Goal: Obtain resource: Obtain resource

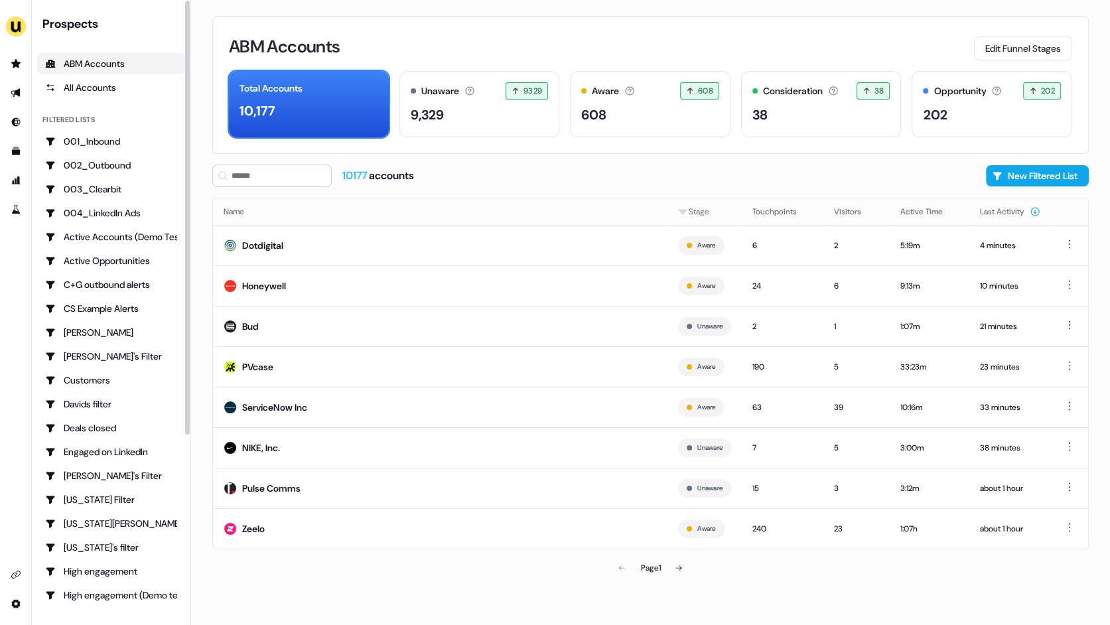
click at [196, 286] on div "ABM Accounts Edit Funnel Stages Total Accounts 10,177 Unaware The default stage…" at bounding box center [650, 312] width 919 height 625
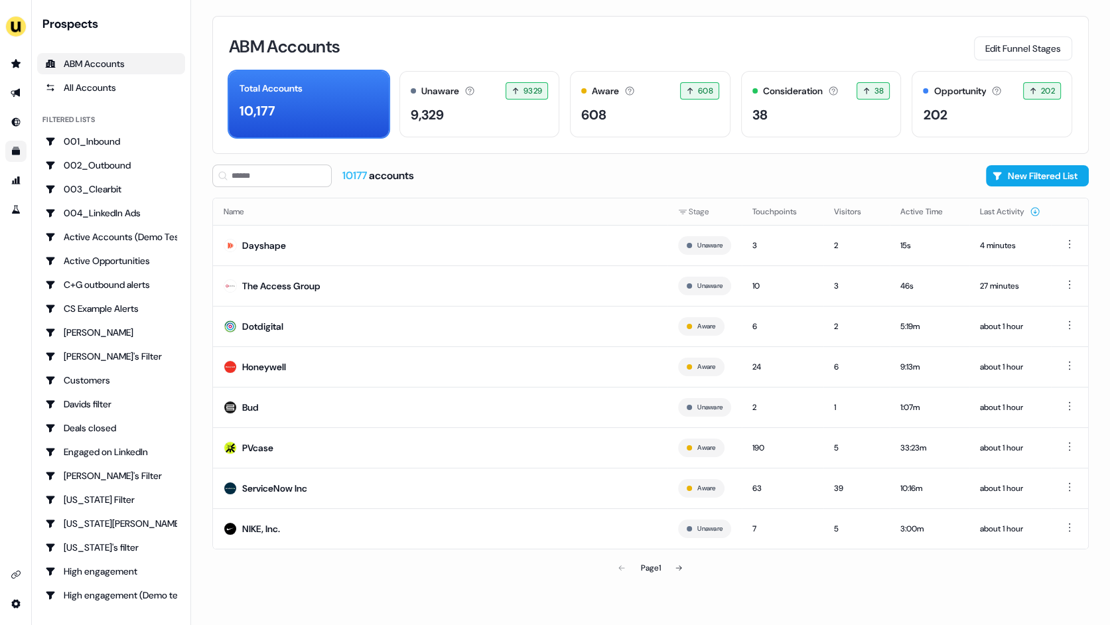
click at [17, 153] on icon "Go to templates" at bounding box center [16, 151] width 8 height 8
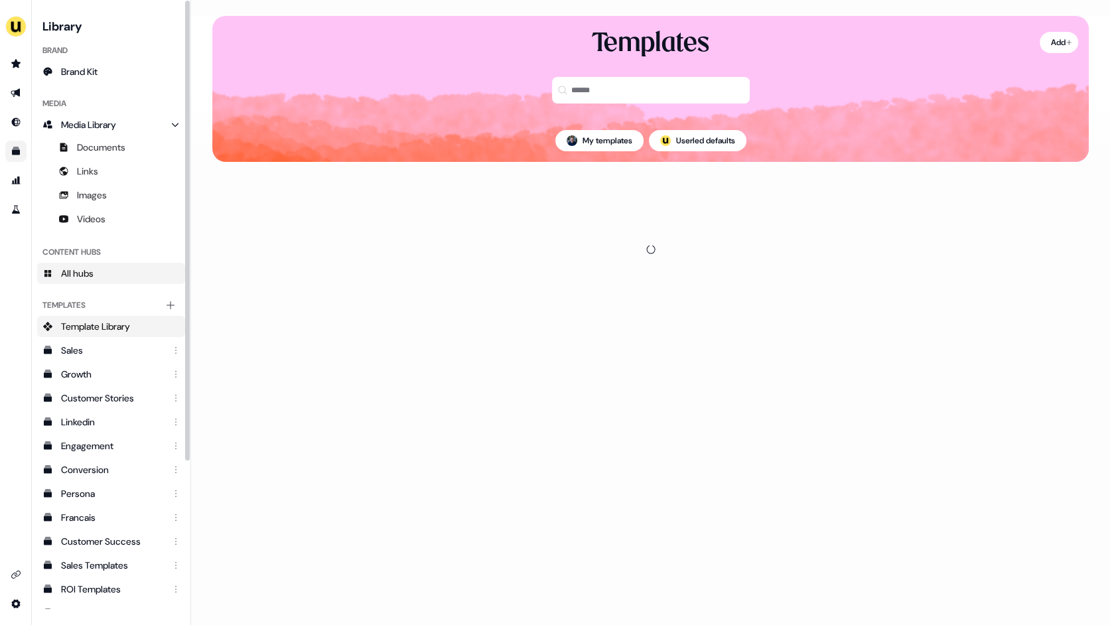
click at [96, 267] on link "All hubs" at bounding box center [111, 273] width 148 height 21
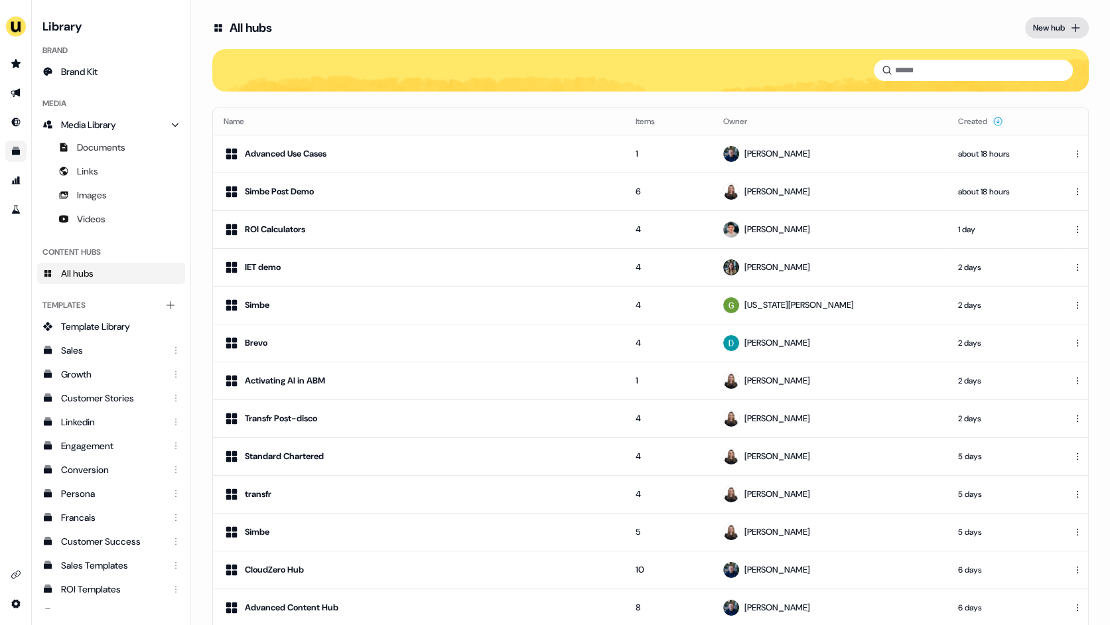
click at [1050, 32] on div "New hub" at bounding box center [1049, 27] width 32 height 13
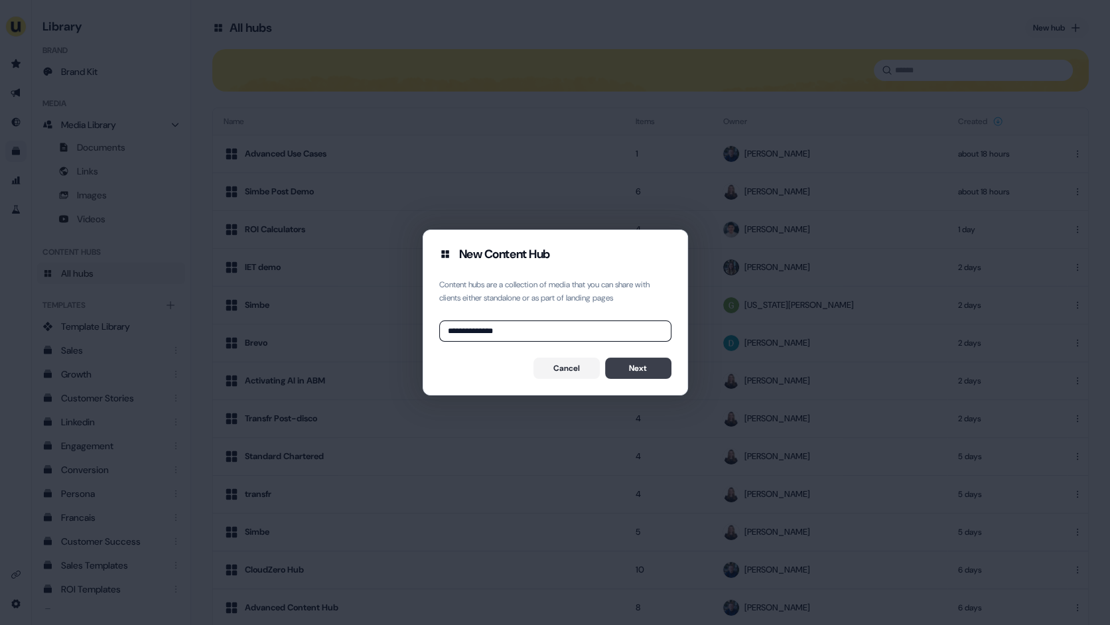
type input "**********"
click at [619, 365] on button "Next" at bounding box center [638, 367] width 66 height 21
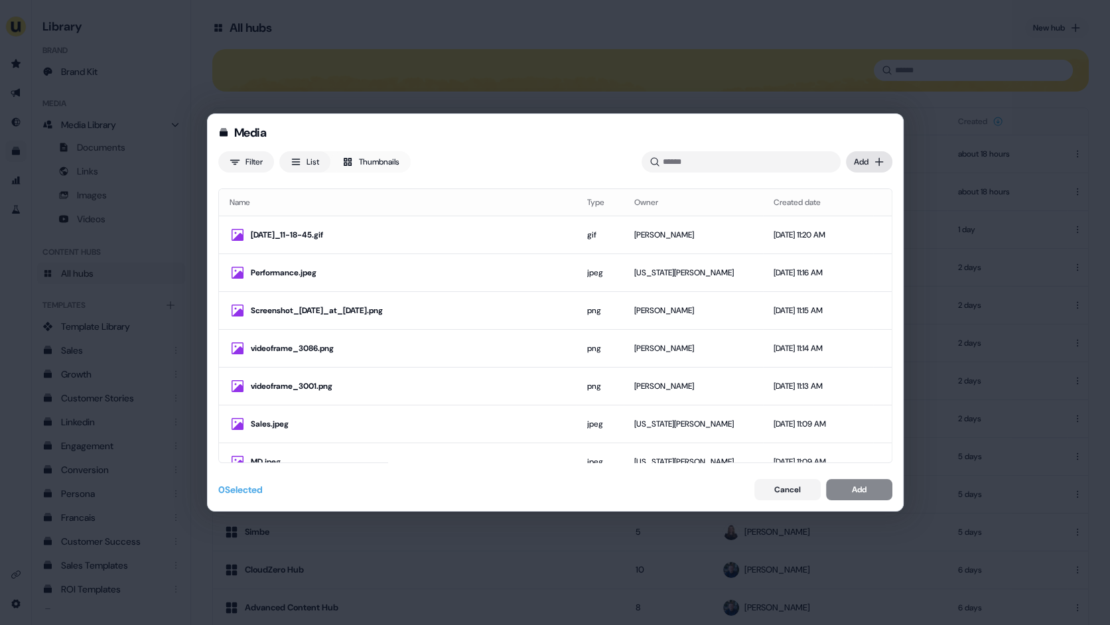
click at [865, 161] on div "Media Filter List Thumbnails Uploaded Add Name Type Owner Created date [DATE]_1…" at bounding box center [555, 312] width 1110 height 625
click at [854, 188] on div "Upload files" at bounding box center [849, 188] width 78 height 21
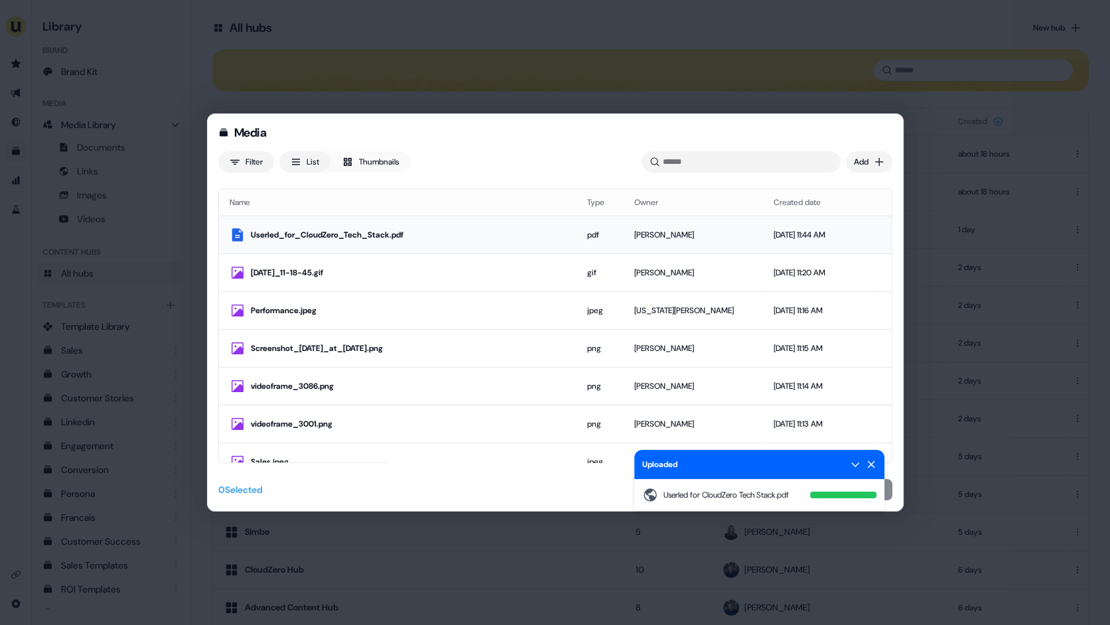
click at [507, 243] on td "Userled_for_CloudZero_Tech_Stack.pdf" at bounding box center [397, 235] width 357 height 38
click at [866, 467] on icon at bounding box center [870, 464] width 11 height 11
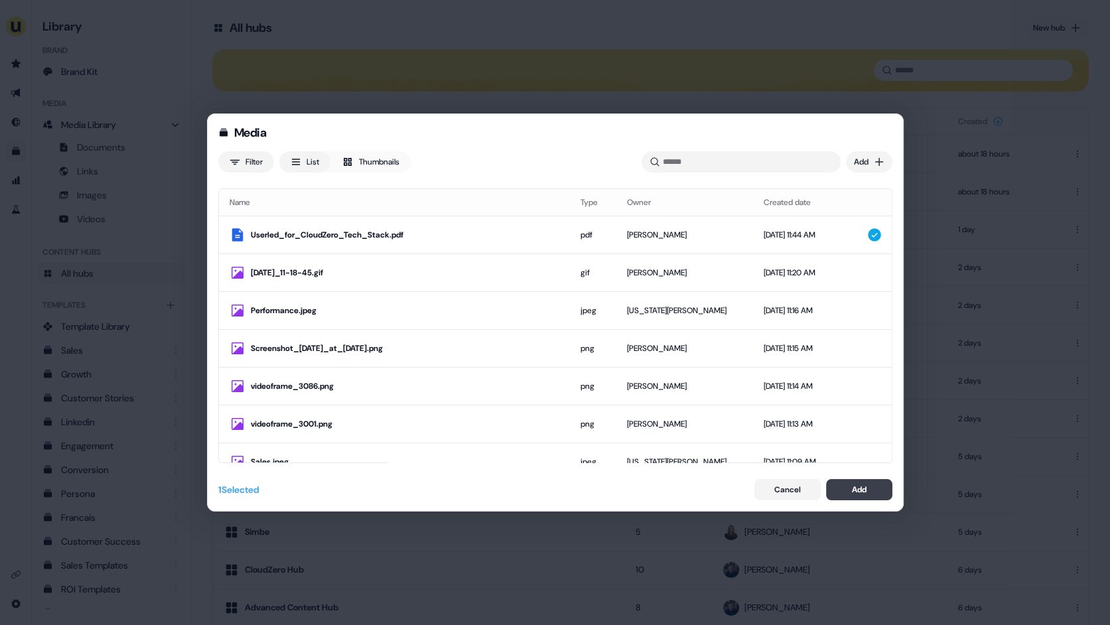
click at [858, 485] on div "Add" at bounding box center [859, 489] width 15 height 13
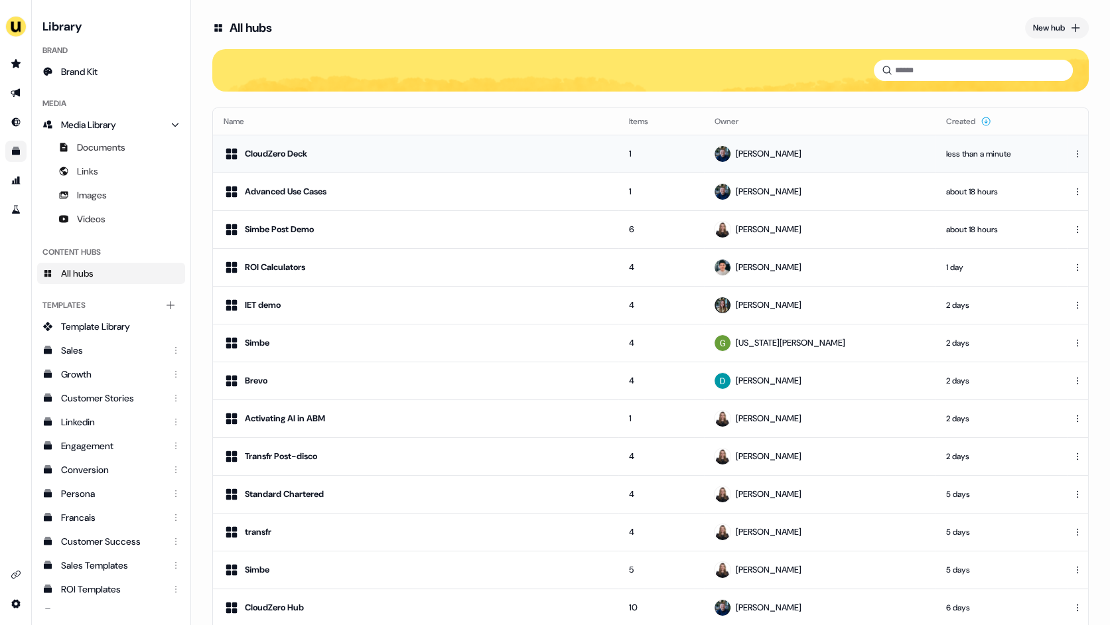
click at [454, 156] on div "CloudZero Deck" at bounding box center [416, 154] width 384 height 16
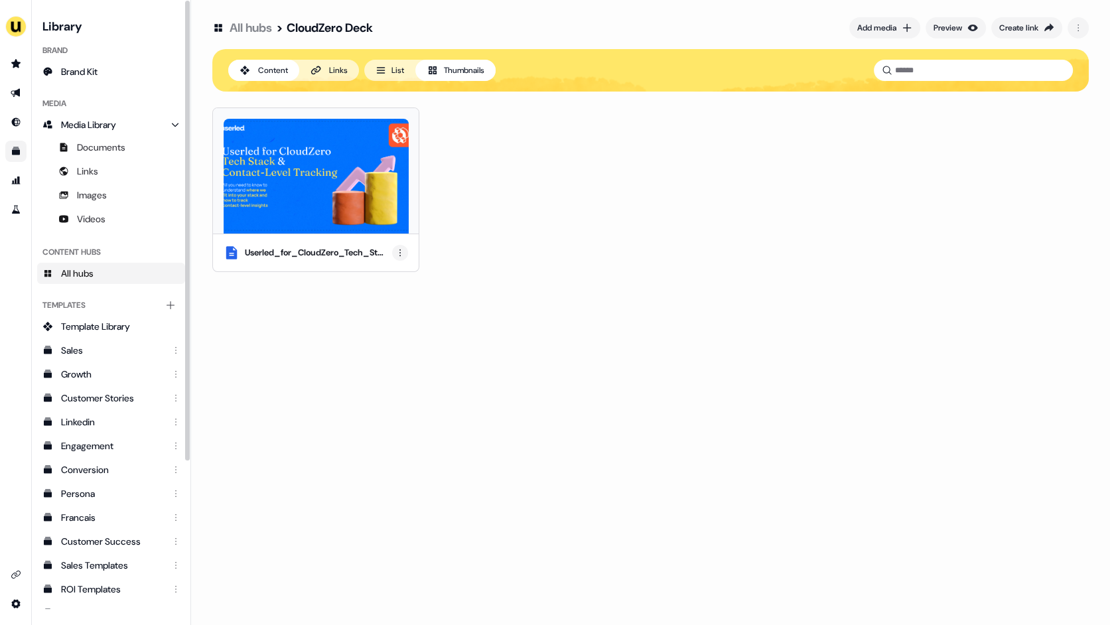
click at [400, 253] on html "For the best experience switch devices to a bigger screen. Go to [DOMAIN_NAME] …" at bounding box center [555, 312] width 1110 height 625
click at [400, 277] on div "Edit thumbnail" at bounding box center [400, 276] width 78 height 21
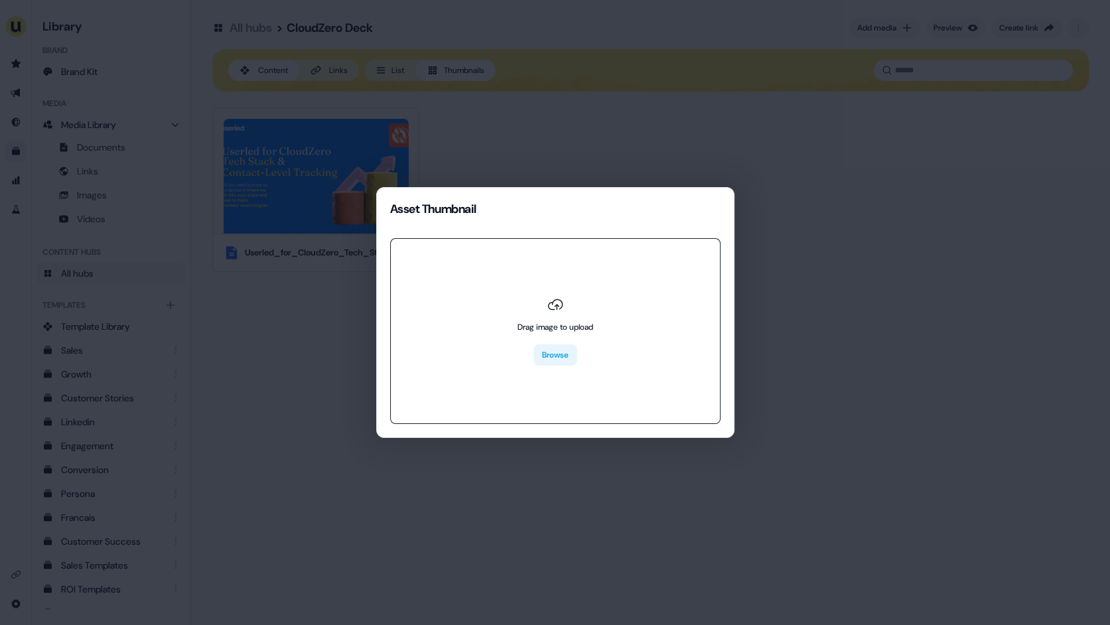
click at [556, 356] on button "Browse" at bounding box center [555, 354] width 44 height 21
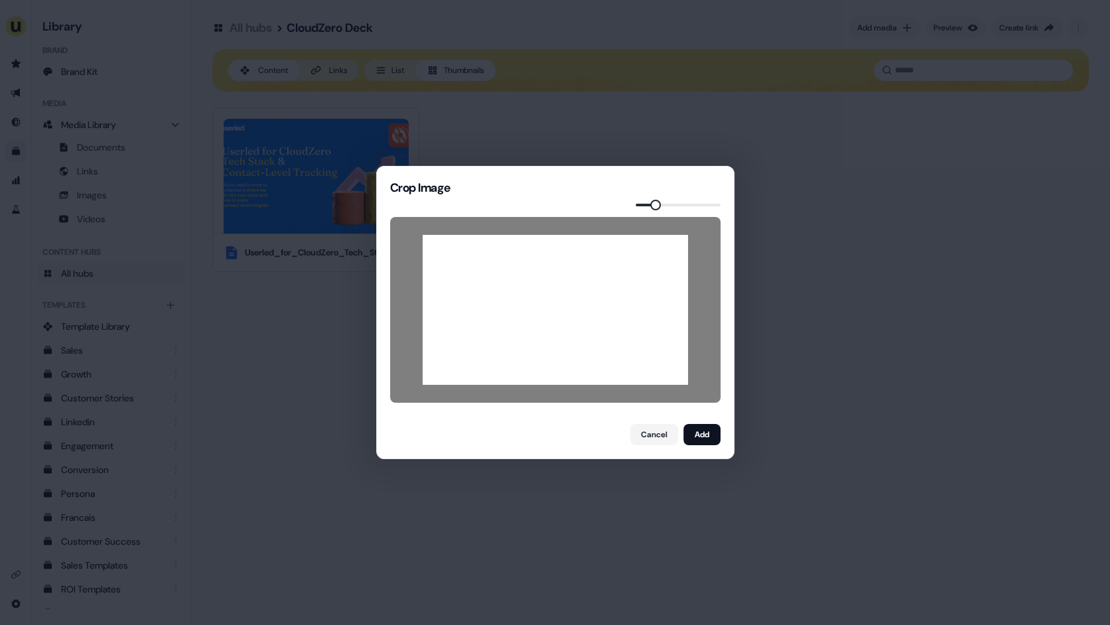
click at [653, 208] on span at bounding box center [655, 205] width 11 height 11
click at [705, 437] on button "Add" at bounding box center [701, 434] width 37 height 21
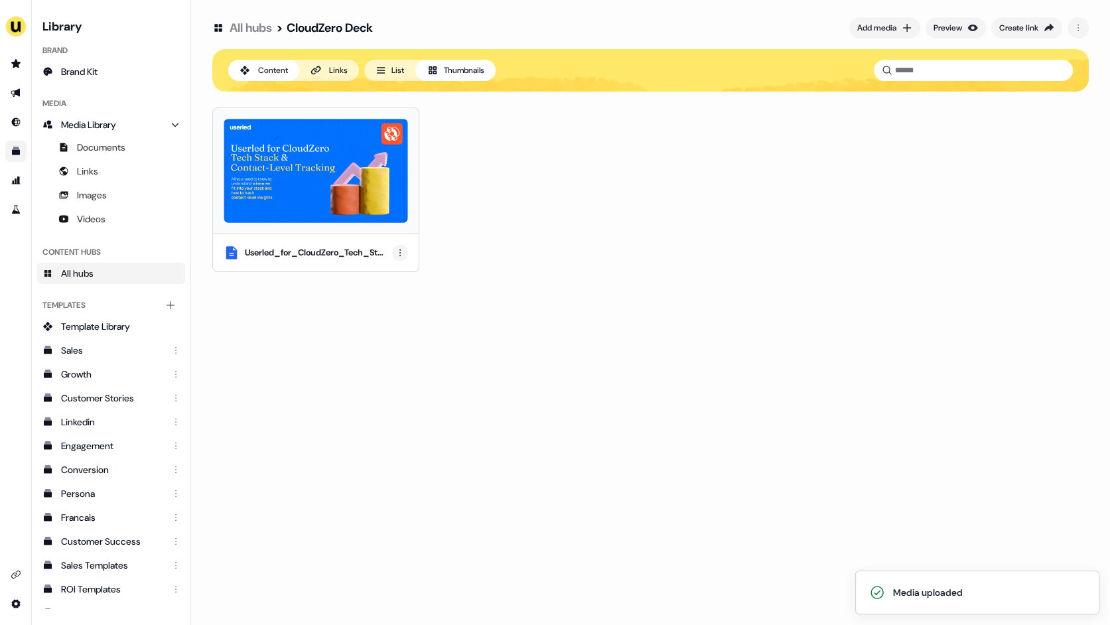
click at [401, 250] on html "Media uploaded For the best experience switch devices to a bigger screen. Go to…" at bounding box center [555, 312] width 1110 height 625
click at [410, 273] on div "Edit thumbnail" at bounding box center [400, 276] width 78 height 21
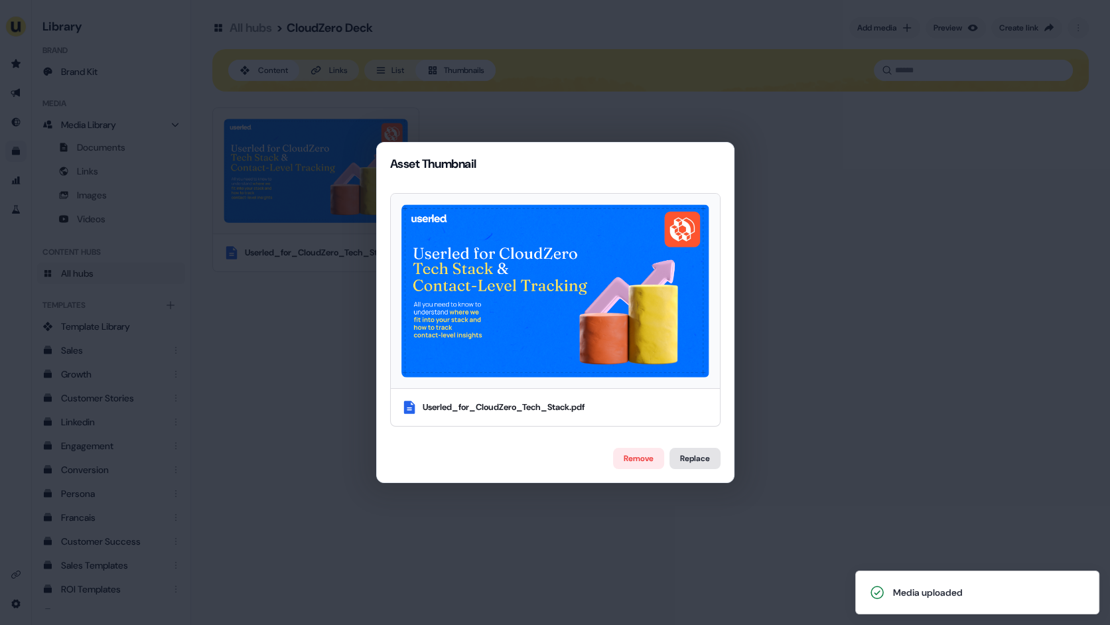
click at [693, 463] on label "Replace" at bounding box center [694, 458] width 51 height 21
click at [0, 0] on input "Replace" at bounding box center [0, 0] width 0 height 0
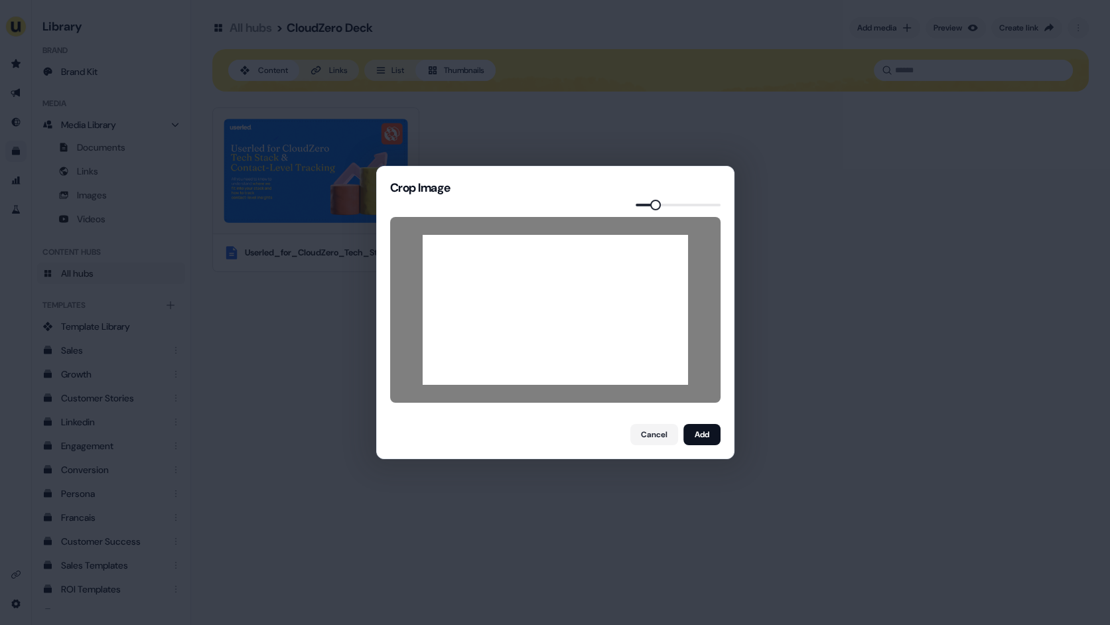
click at [651, 206] on span at bounding box center [655, 205] width 11 height 11
click at [699, 436] on button "Add" at bounding box center [701, 434] width 37 height 21
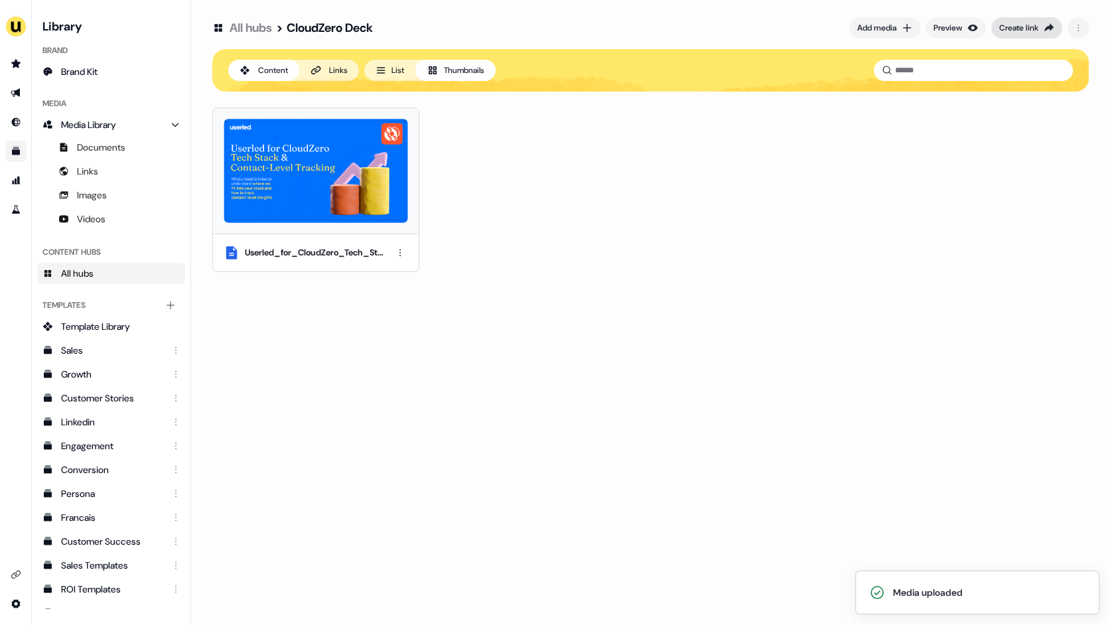
click at [1032, 31] on div "Create link" at bounding box center [1018, 27] width 39 height 13
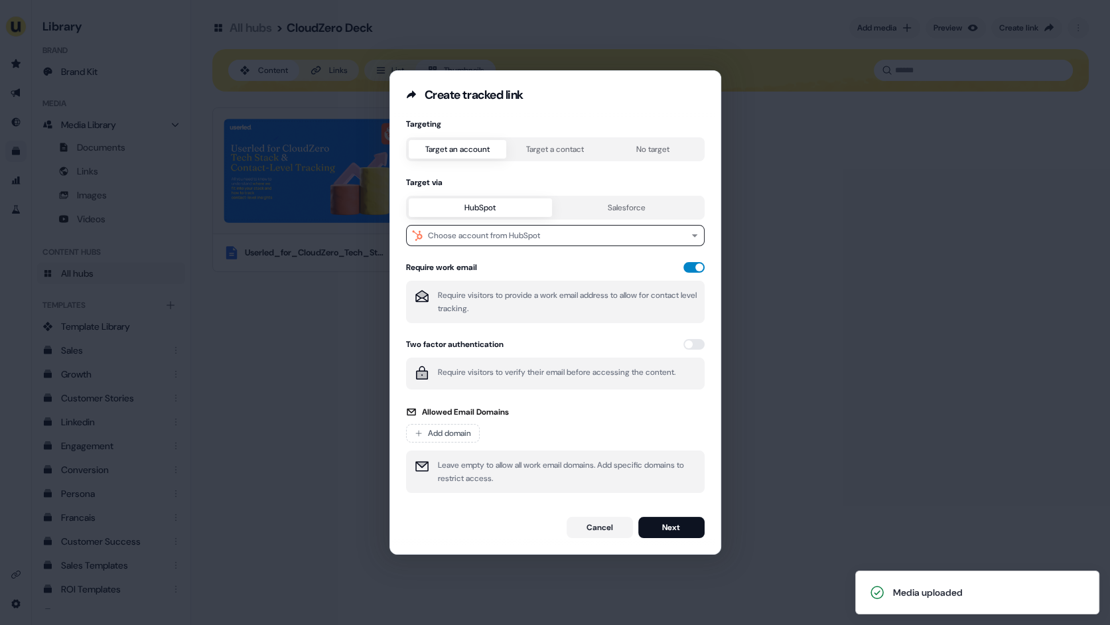
click at [685, 270] on button "button" at bounding box center [693, 267] width 21 height 11
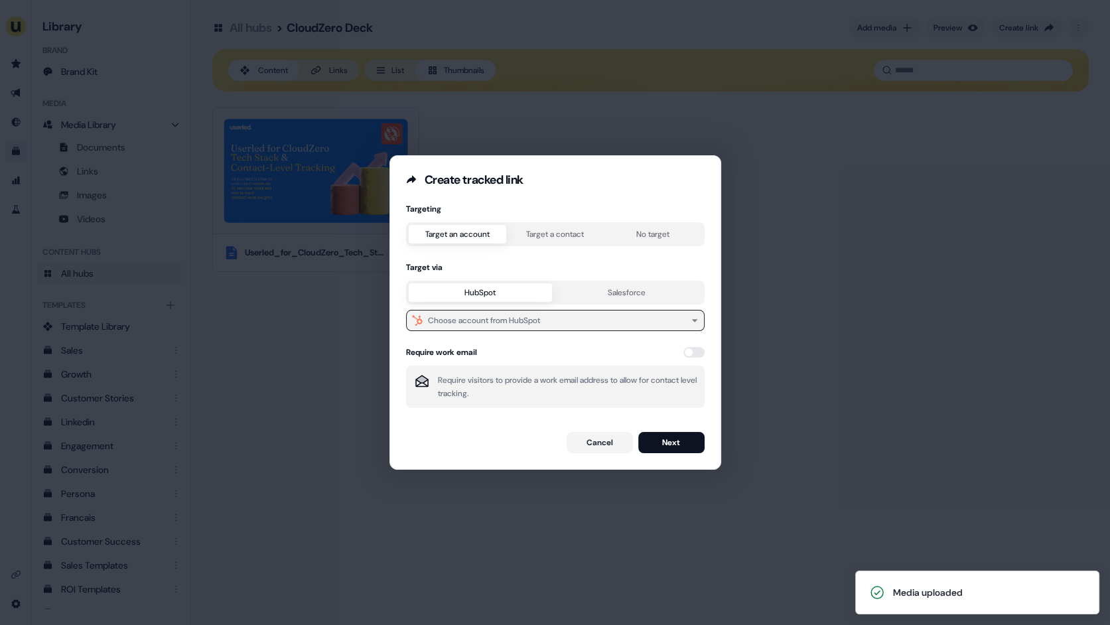
click at [493, 319] on div "Choose account from HubSpot" at bounding box center [484, 320] width 112 height 13
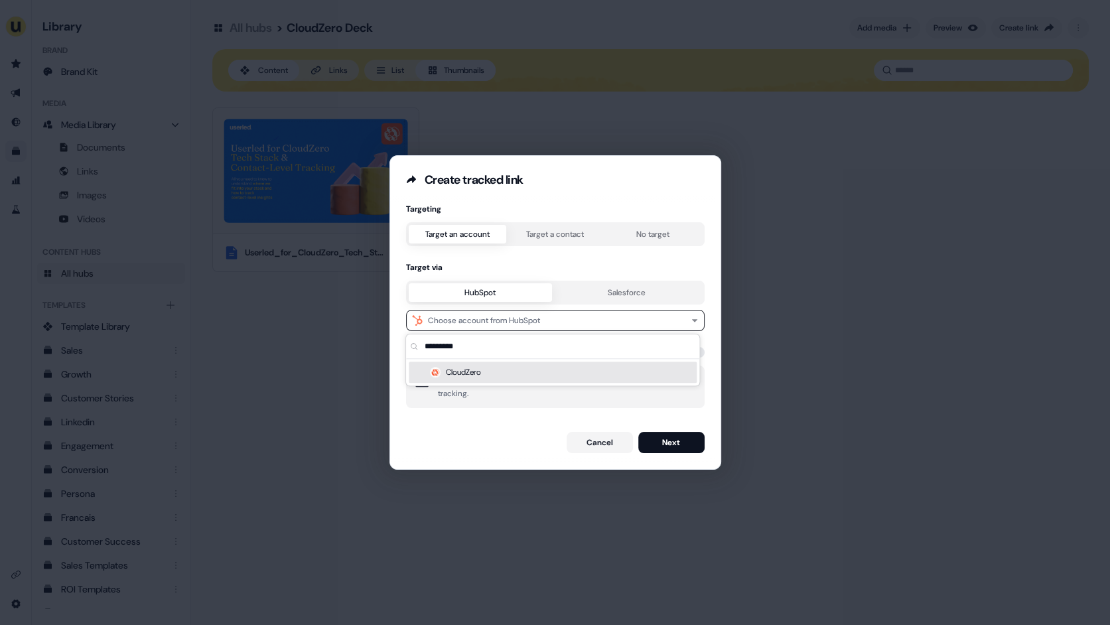
type input "*********"
click at [499, 368] on div "CloudZero" at bounding box center [553, 371] width 288 height 21
click at [651, 448] on button "Next" at bounding box center [671, 442] width 66 height 21
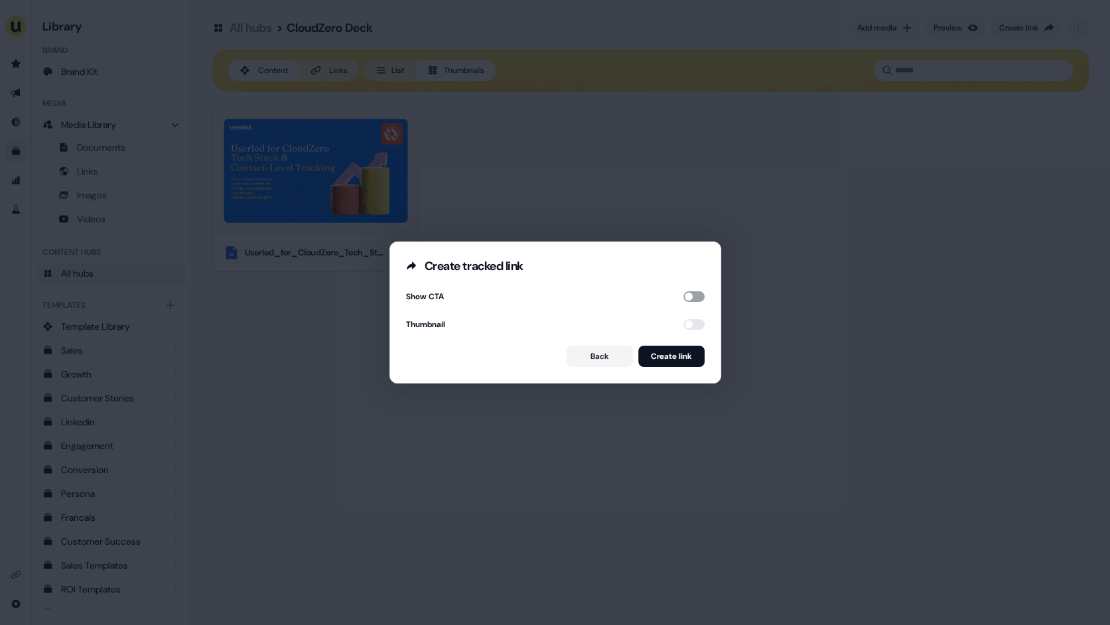
click at [688, 299] on button "button" at bounding box center [693, 296] width 21 height 11
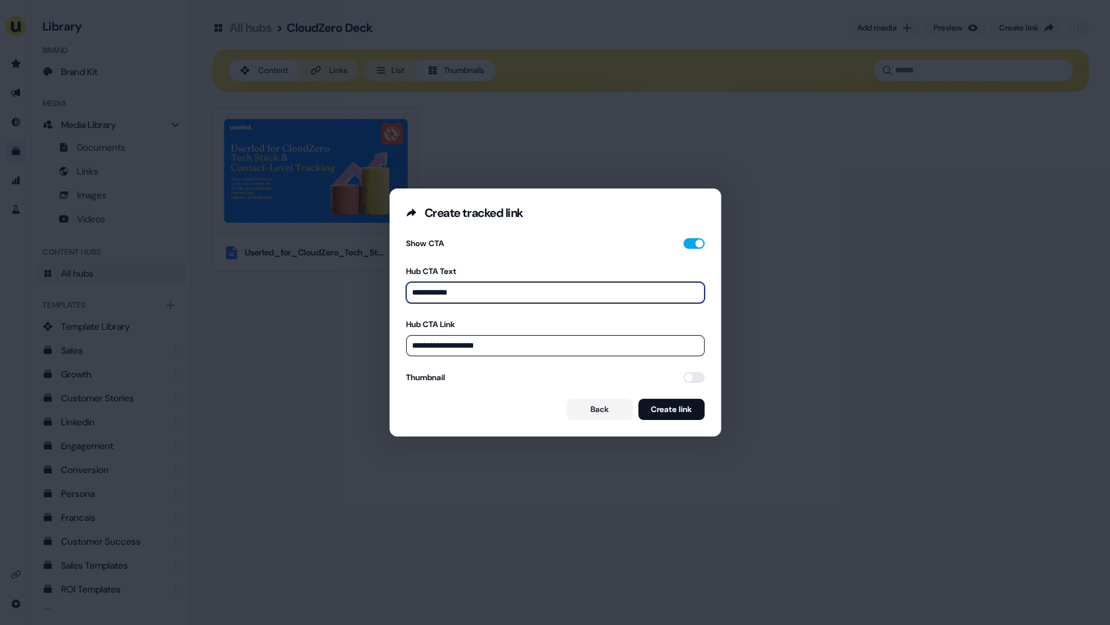
drag, startPoint x: 465, startPoint y: 297, endPoint x: 414, endPoint y: 295, distance: 51.1
click at [414, 295] on input "**********" at bounding box center [555, 292] width 298 height 21
type input "*"
type input "**********"
click at [481, 339] on input "**********" at bounding box center [555, 345] width 298 height 21
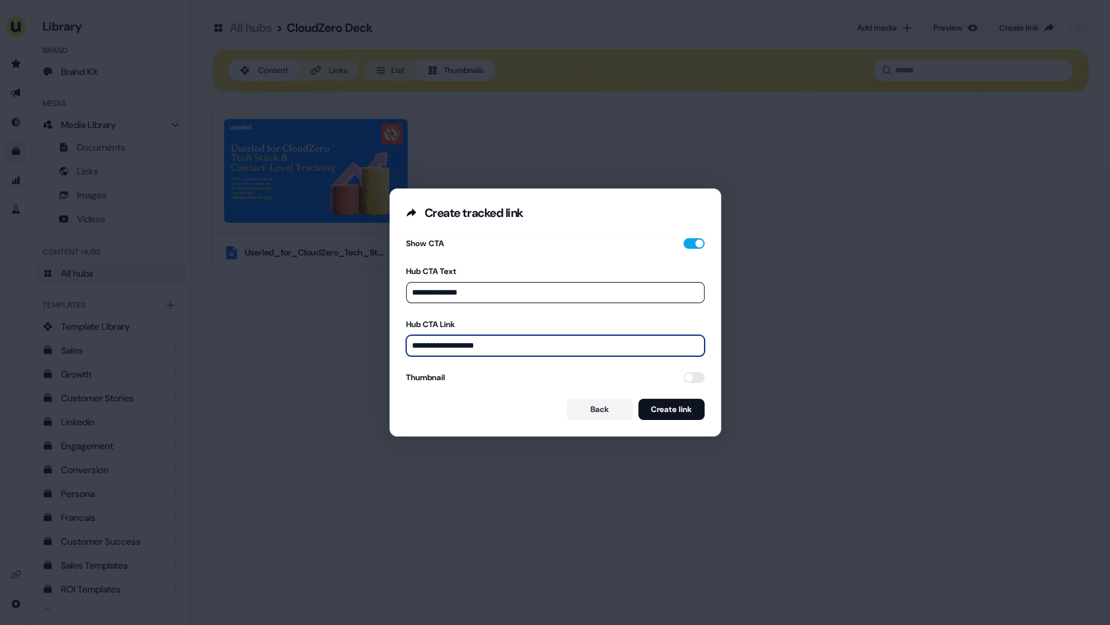
drag, startPoint x: 501, startPoint y: 349, endPoint x: 407, endPoint y: 348, distance: 94.2
click at [407, 348] on input "**********" at bounding box center [555, 345] width 298 height 21
paste input "**********"
type input "**********"
click at [688, 379] on button "button" at bounding box center [693, 377] width 21 height 11
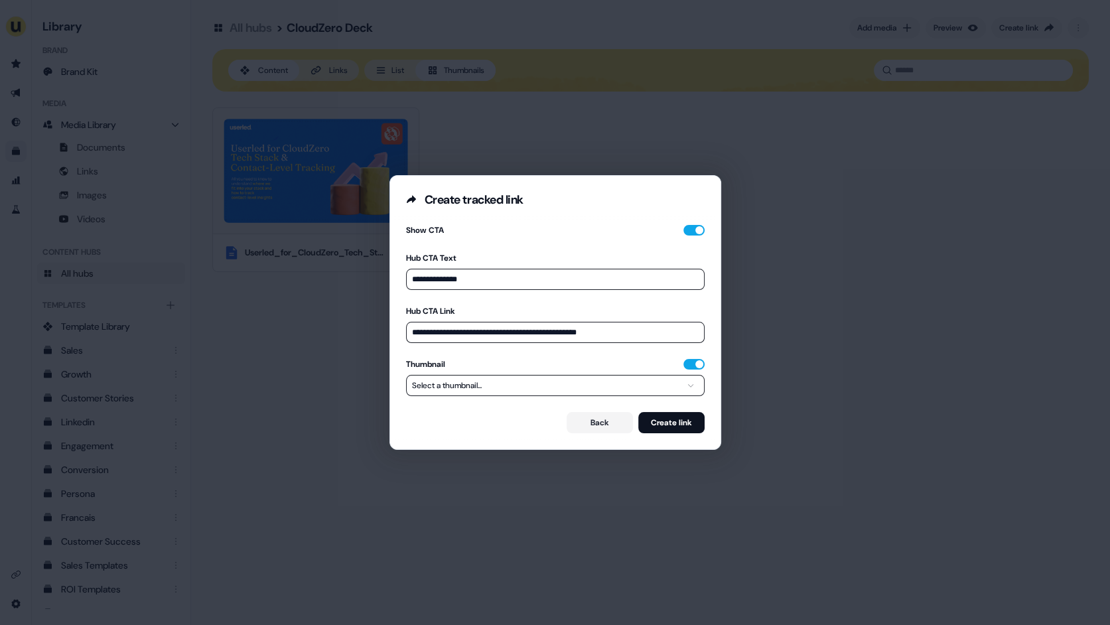
click at [643, 385] on button "Select a thumbnail..." at bounding box center [555, 385] width 298 height 21
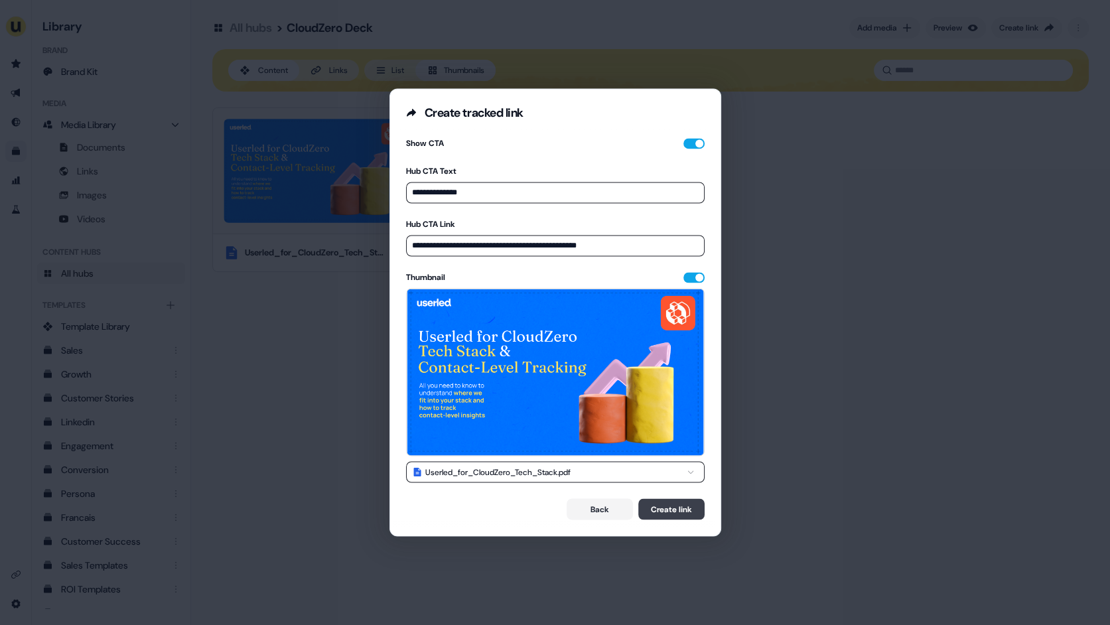
click at [664, 506] on button "Create link" at bounding box center [671, 509] width 66 height 21
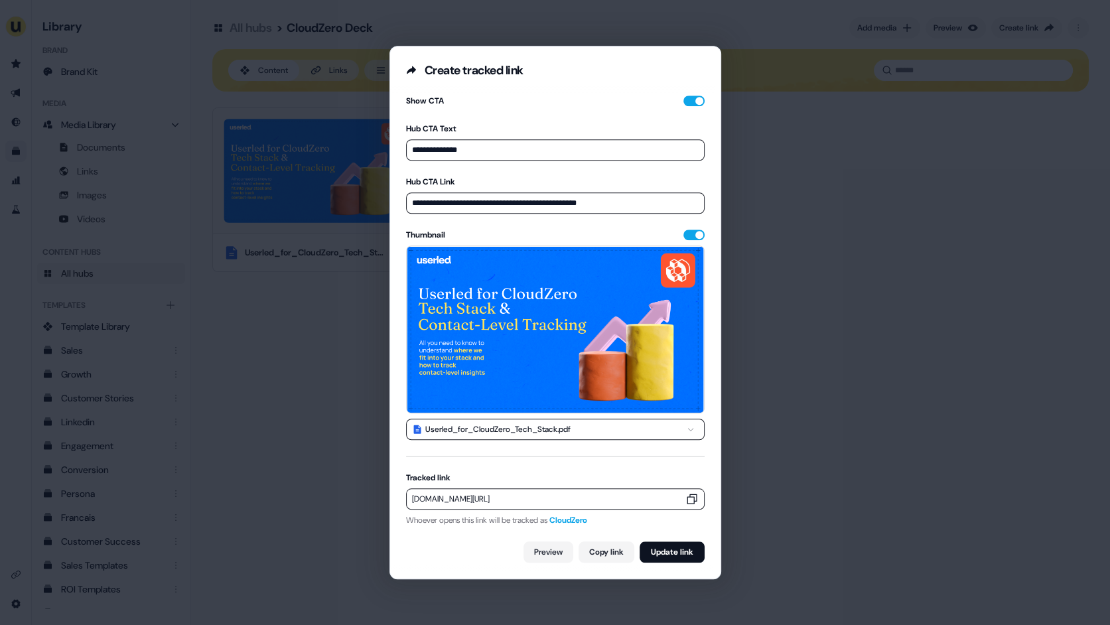
click at [692, 497] on icon "button" at bounding box center [691, 499] width 10 height 10
click at [751, 414] on div "**********" at bounding box center [555, 312] width 1110 height 625
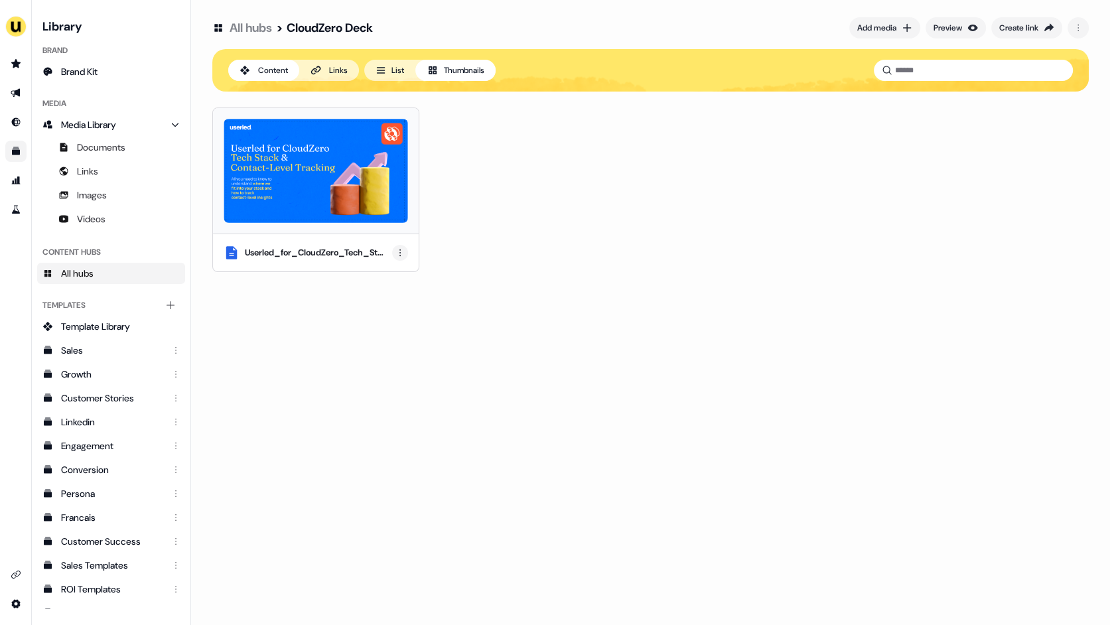
click at [395, 255] on html "For the best experience switch devices to a bigger screen. Go to [DOMAIN_NAME] …" at bounding box center [555, 312] width 1110 height 625
click at [389, 297] on div "Rename" at bounding box center [400, 297] width 78 height 21
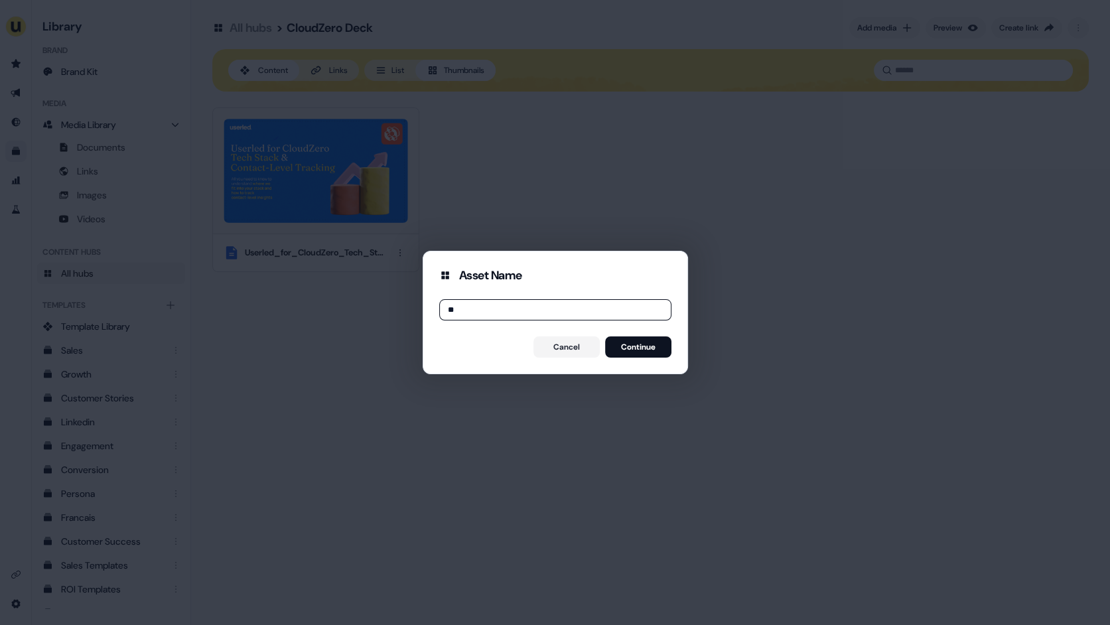
type input "*"
type input "**********"
click at [625, 338] on button "Continue" at bounding box center [638, 346] width 66 height 21
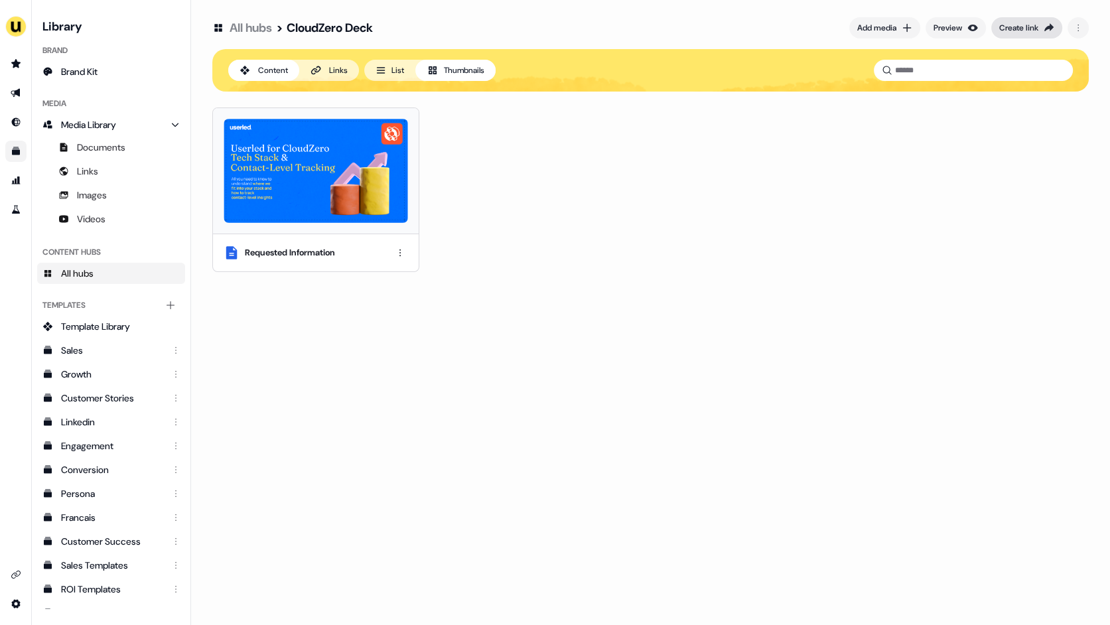
click at [1029, 32] on div "Create link" at bounding box center [1018, 27] width 39 height 13
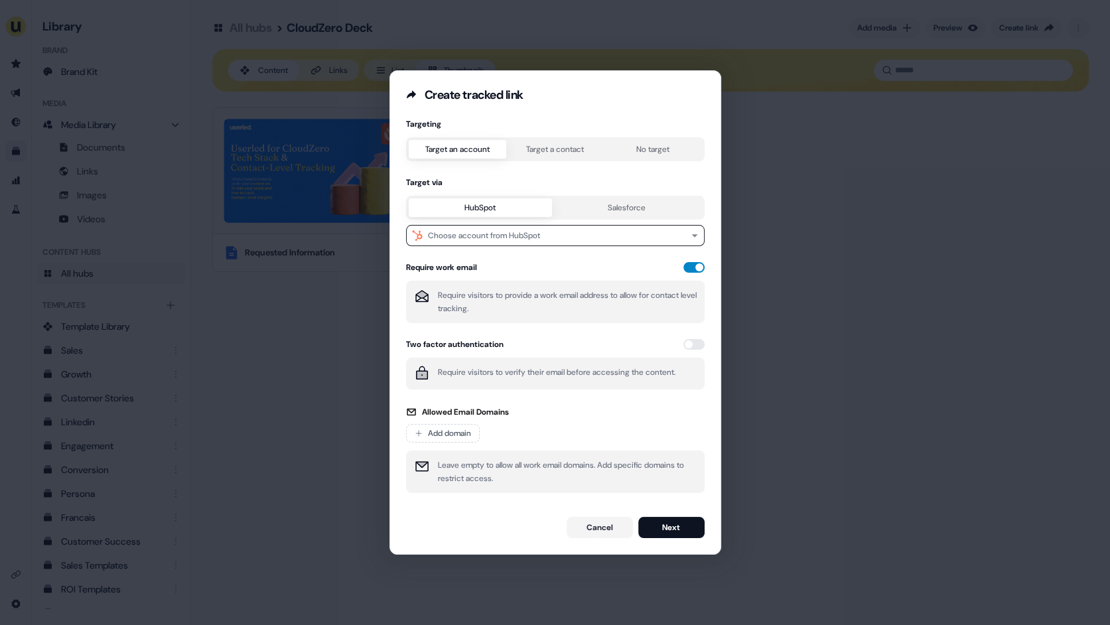
click at [689, 264] on button "button" at bounding box center [693, 267] width 21 height 11
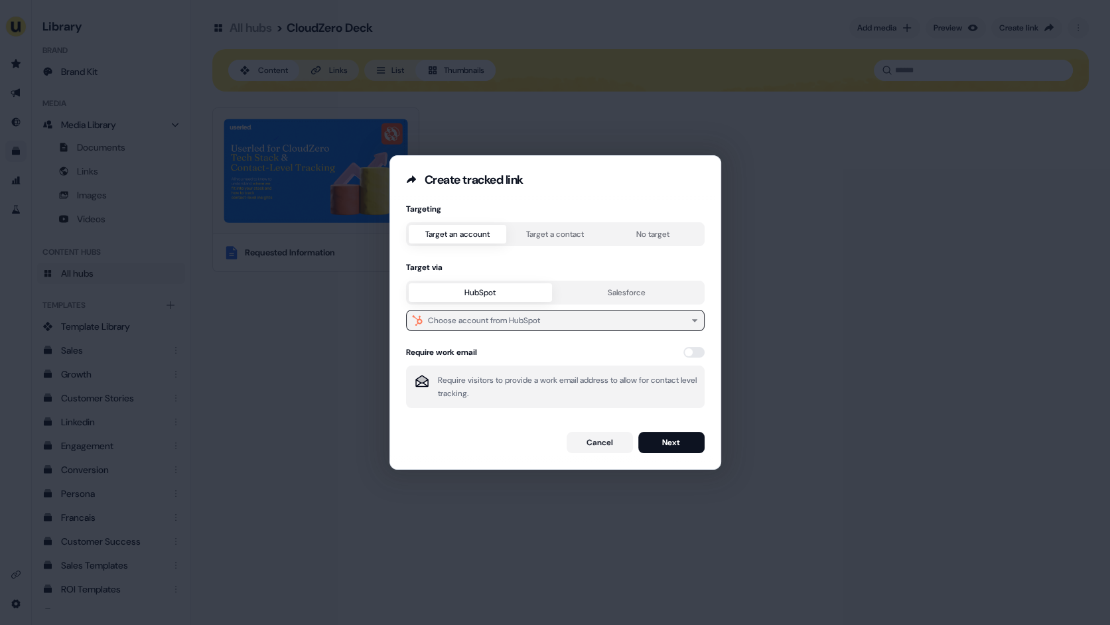
click at [482, 314] on div "Choose account from HubSpot" at bounding box center [484, 320] width 112 height 13
type input "*********"
click at [497, 375] on div "CloudZero" at bounding box center [553, 371] width 288 height 21
click at [669, 447] on button "Next" at bounding box center [671, 442] width 66 height 21
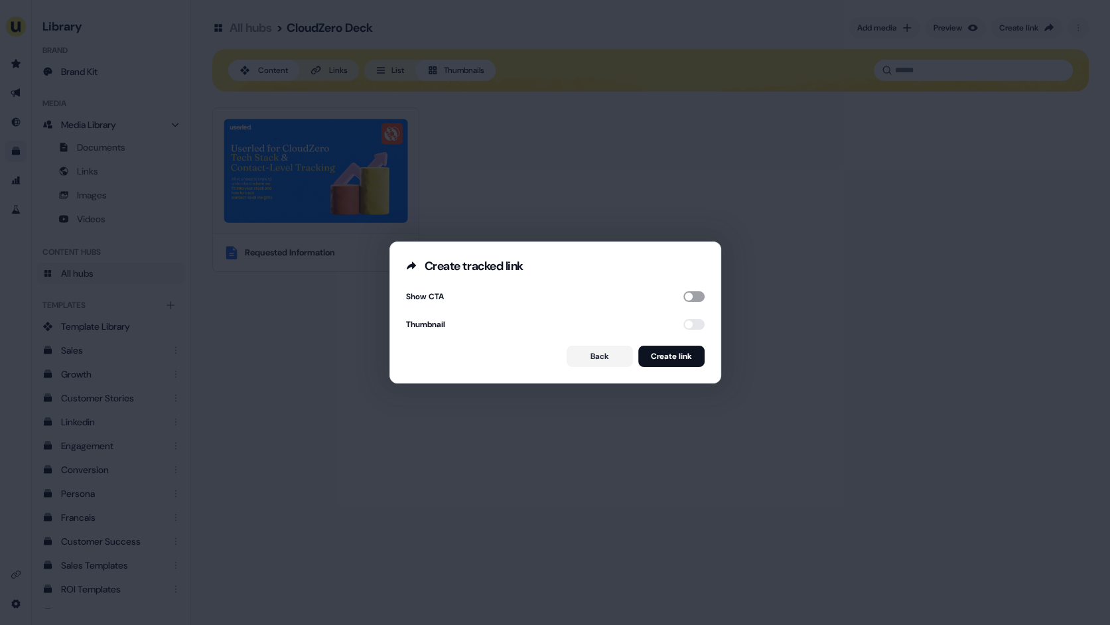
click at [686, 300] on button "button" at bounding box center [693, 296] width 21 height 11
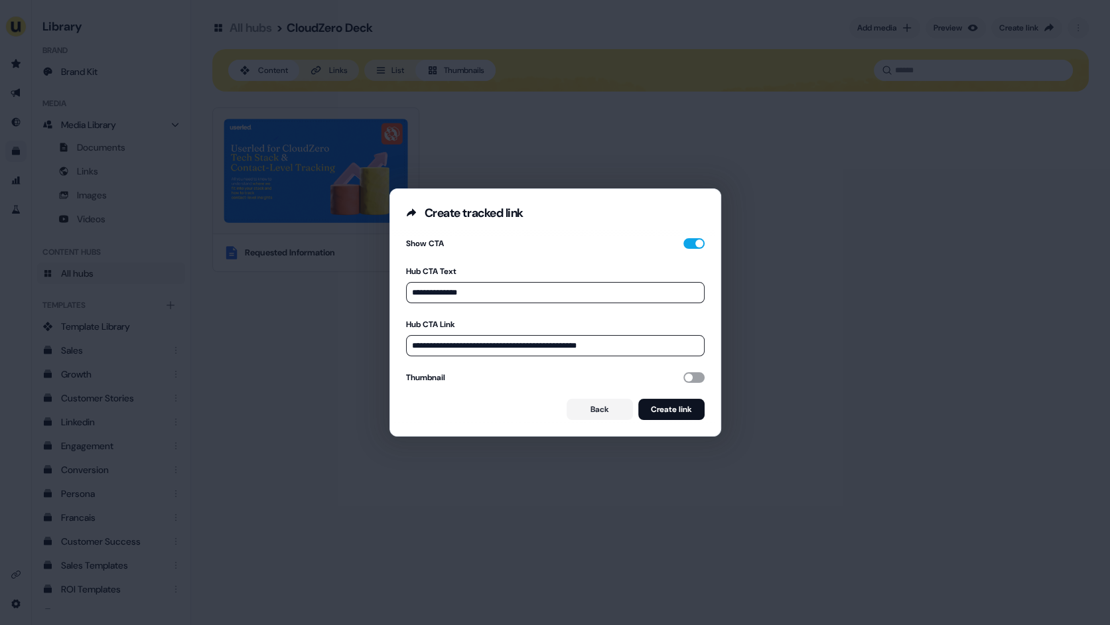
click at [688, 374] on button "button" at bounding box center [693, 377] width 21 height 11
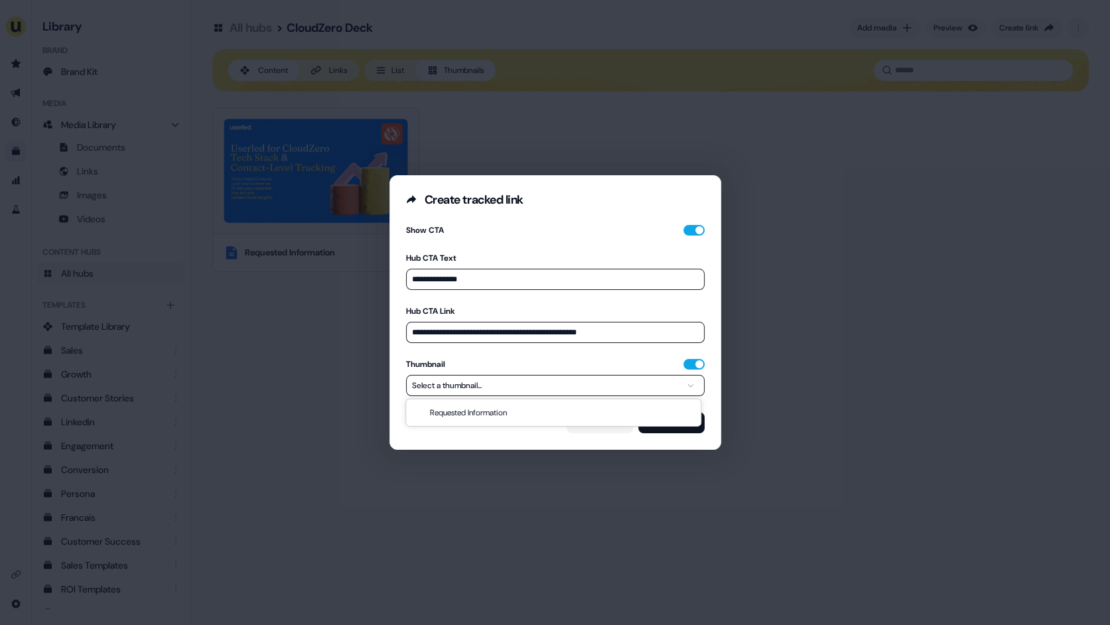
click at [655, 387] on button "Select a thumbnail..." at bounding box center [555, 385] width 298 height 21
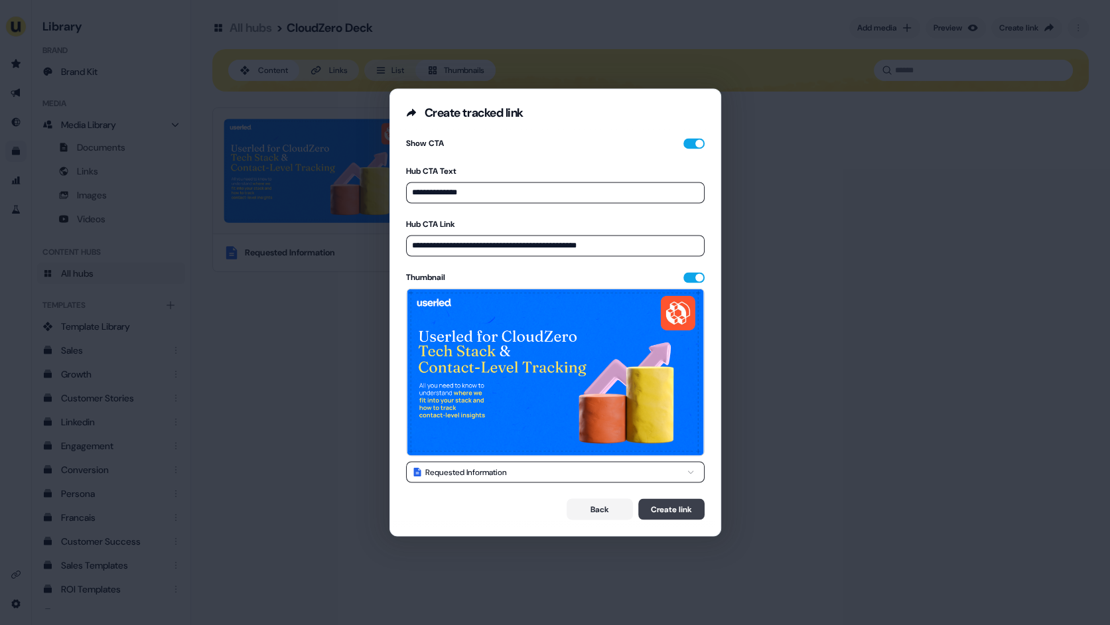
click at [669, 509] on button "Create link" at bounding box center [671, 509] width 66 height 21
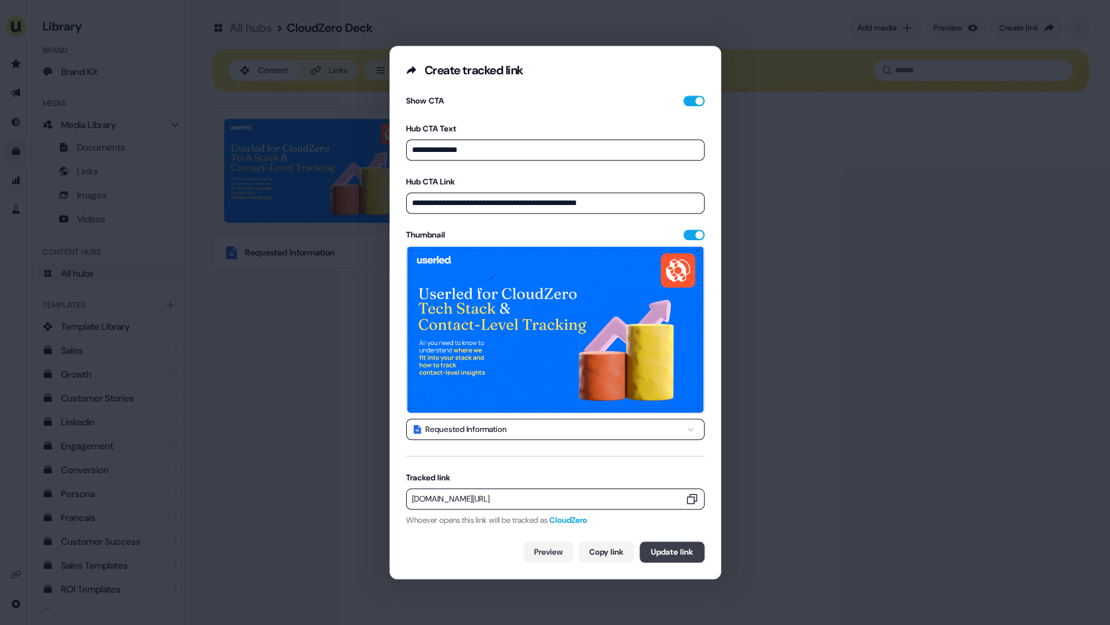
click at [658, 548] on button "Update link" at bounding box center [671, 551] width 65 height 21
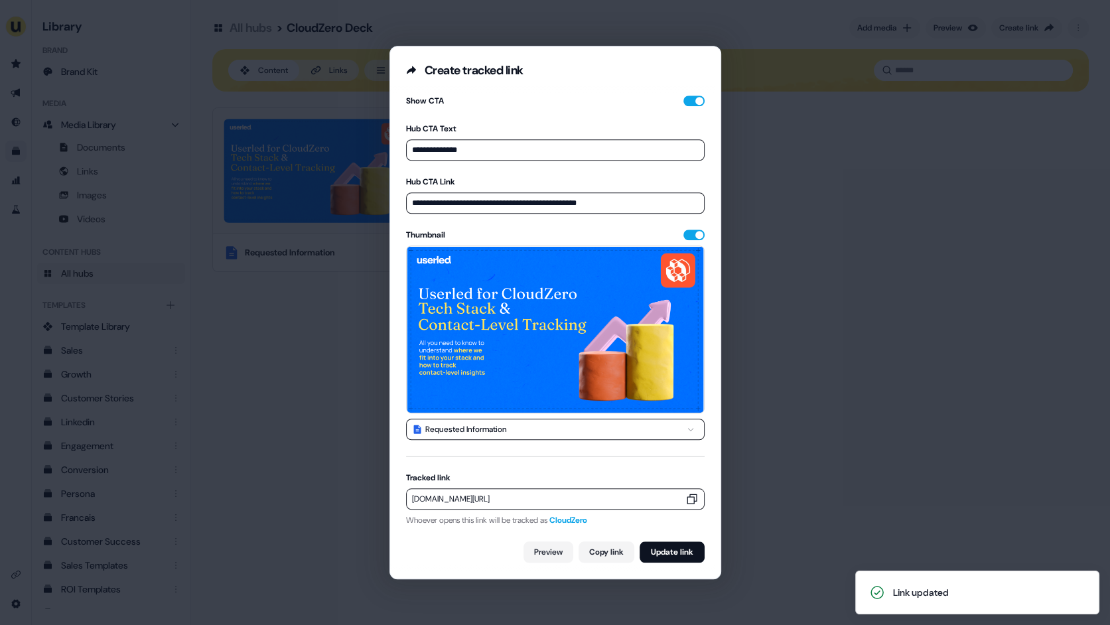
click at [686, 496] on icon "button" at bounding box center [691, 498] width 13 height 13
click at [234, 375] on div "**********" at bounding box center [555, 312] width 1110 height 625
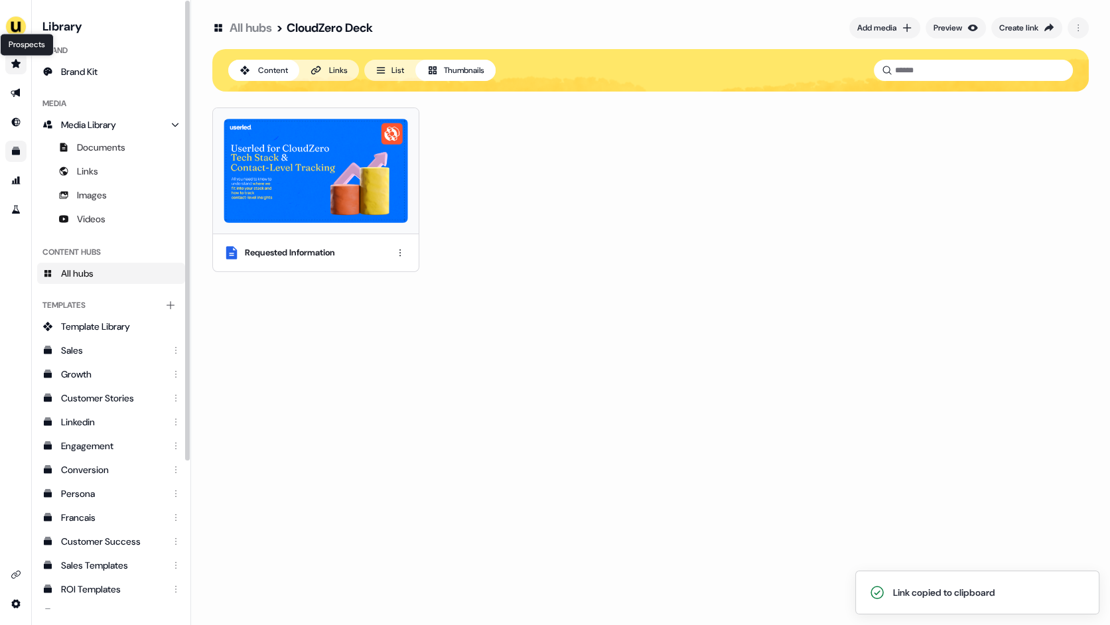
click at [20, 67] on icon "Go to prospects" at bounding box center [16, 63] width 11 height 11
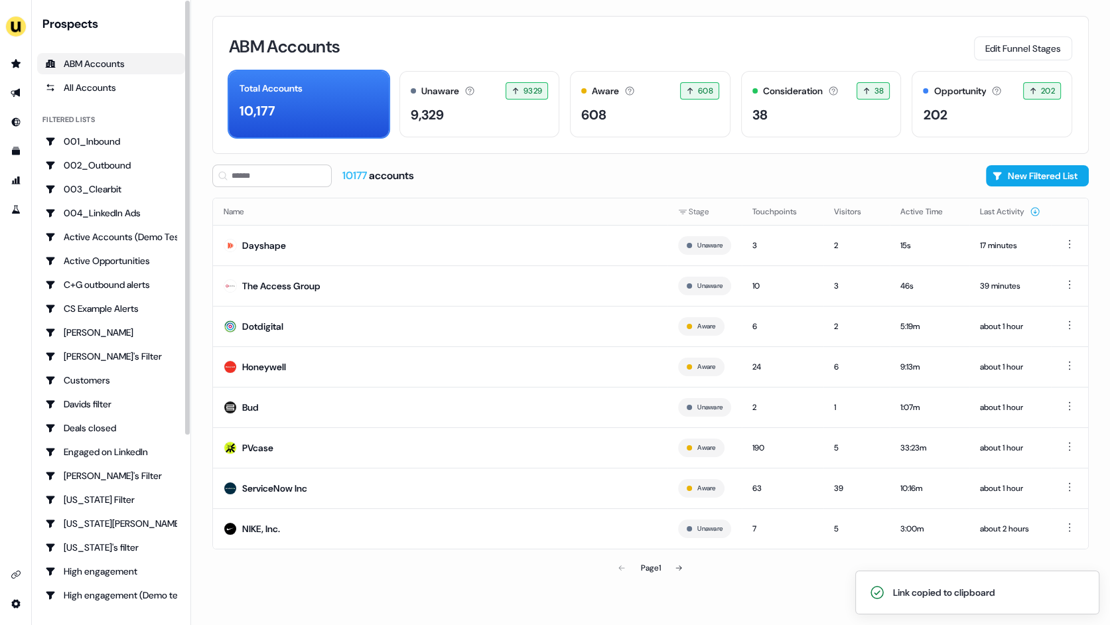
click at [200, 286] on div "ABM Accounts Edit Funnel Stages Total Accounts 10,177 Unaware The default stage…" at bounding box center [650, 312] width 919 height 625
click at [17, 153] on icon "Go to templates" at bounding box center [16, 151] width 8 height 8
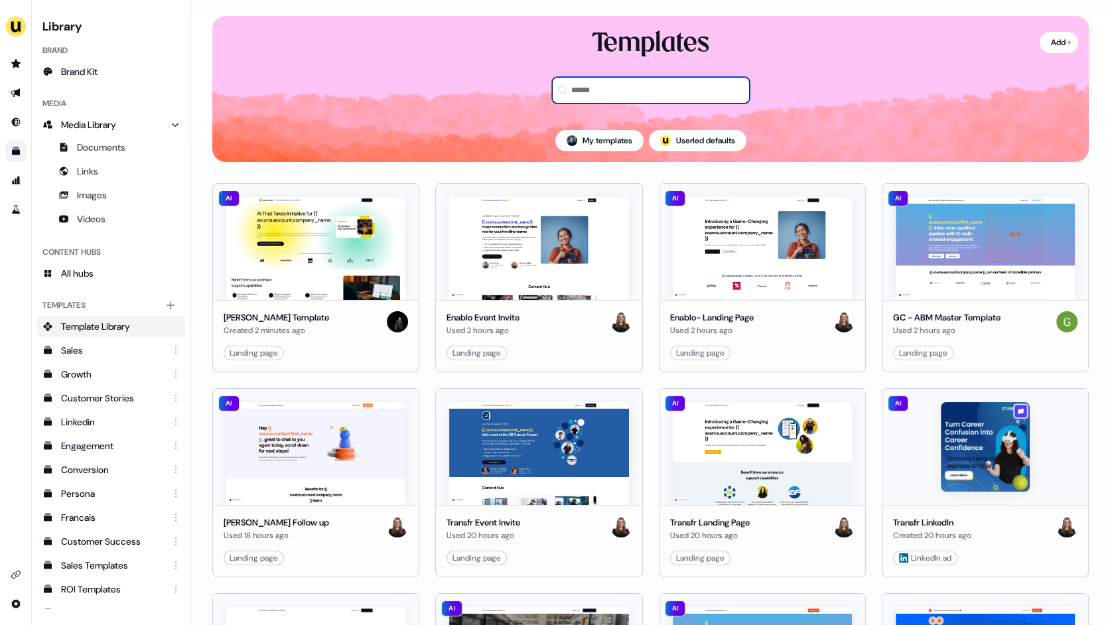
click at [580, 93] on input at bounding box center [651, 90] width 198 height 27
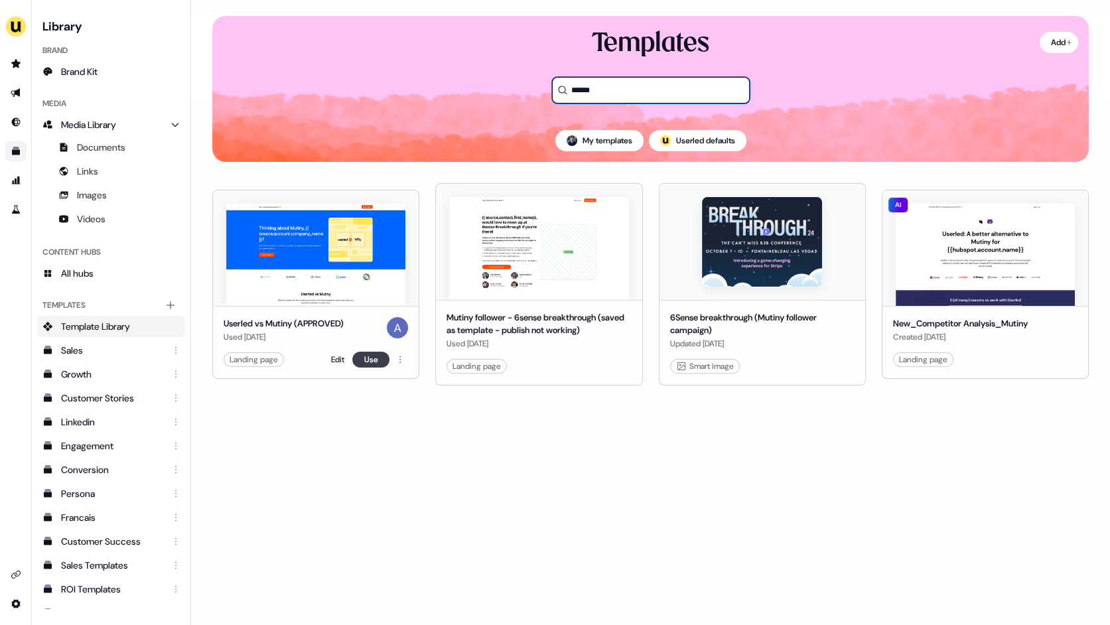
type input "******"
click at [362, 359] on button "Use" at bounding box center [370, 360] width 37 height 16
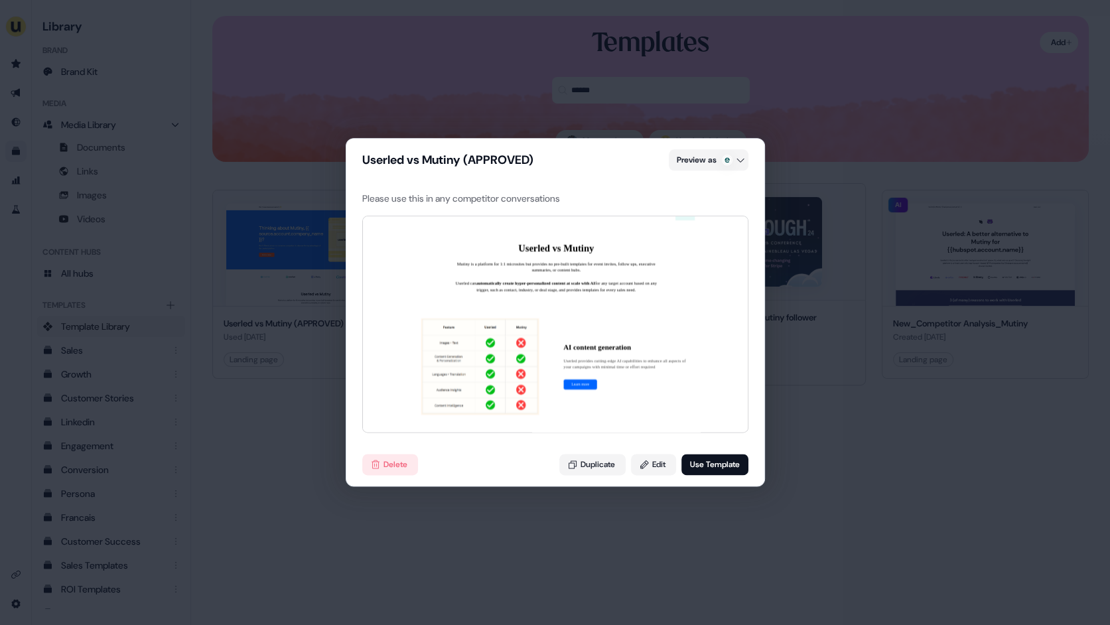
scroll to position [603, 0]
click at [701, 463] on button "Use Template" at bounding box center [714, 464] width 67 height 21
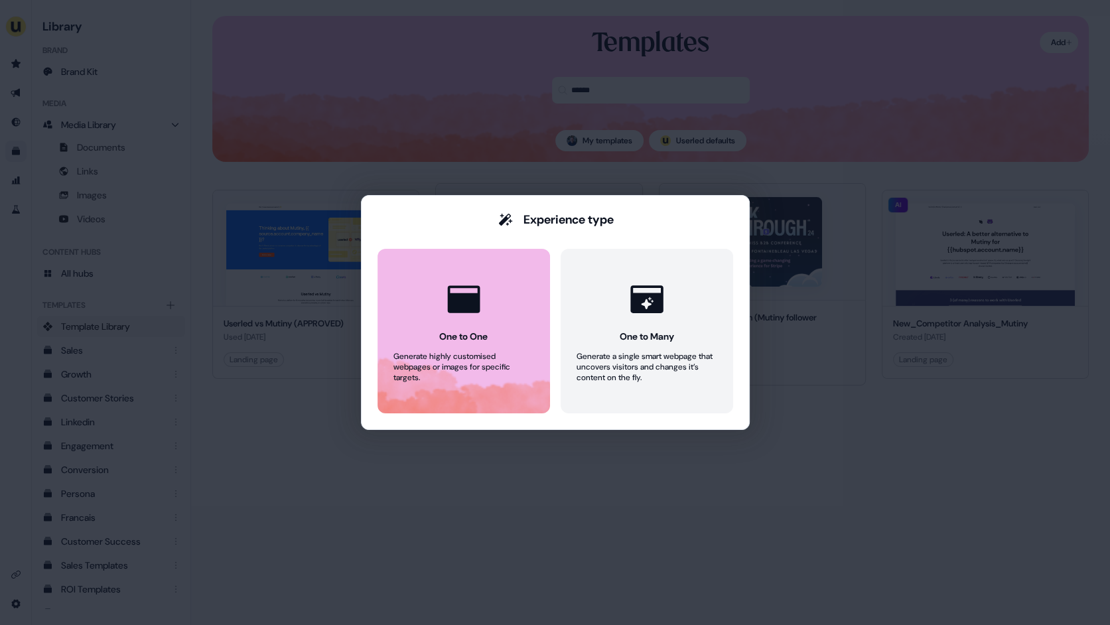
click at [462, 326] on button "One to One Generate highly customised webpages or images for specific targets." at bounding box center [463, 331] width 172 height 164
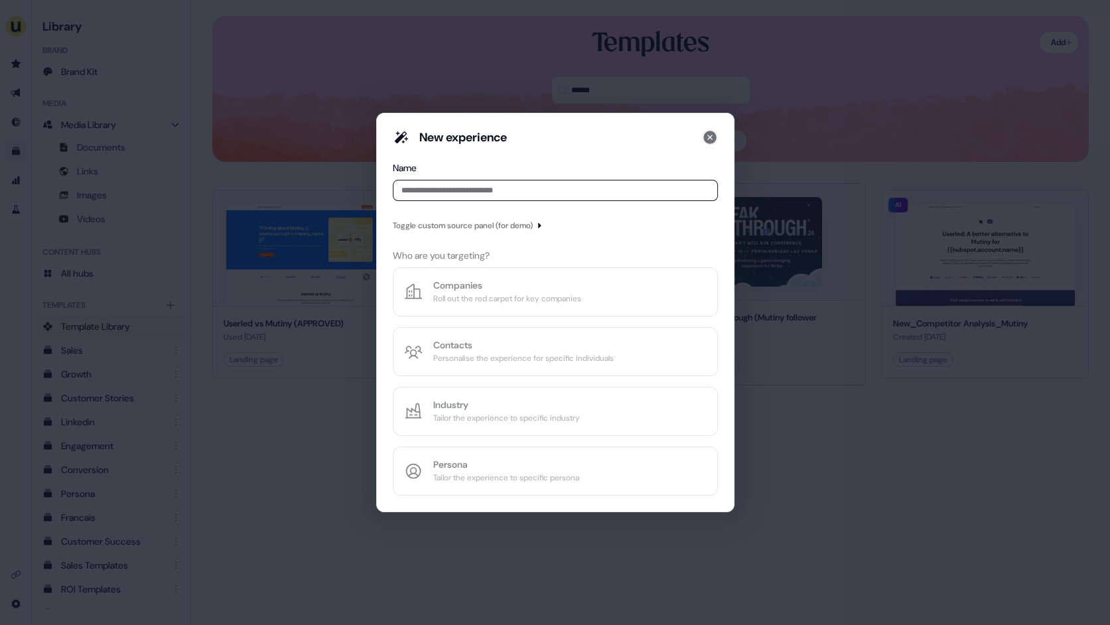
click at [710, 139] on icon at bounding box center [709, 137] width 13 height 13
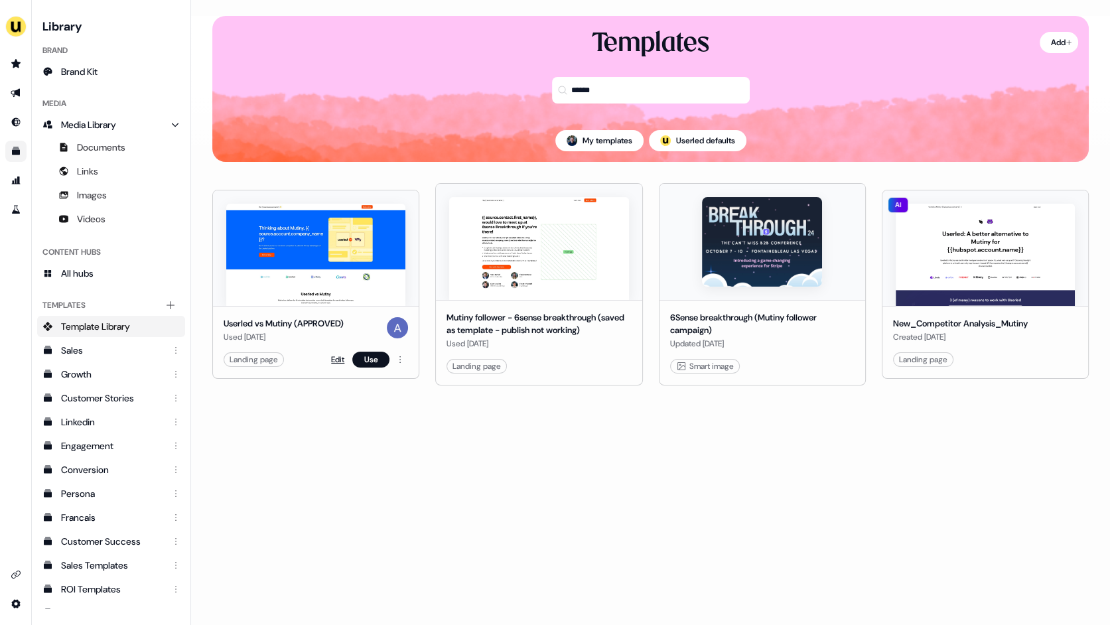
click at [331, 357] on link "Edit" at bounding box center [337, 359] width 13 height 13
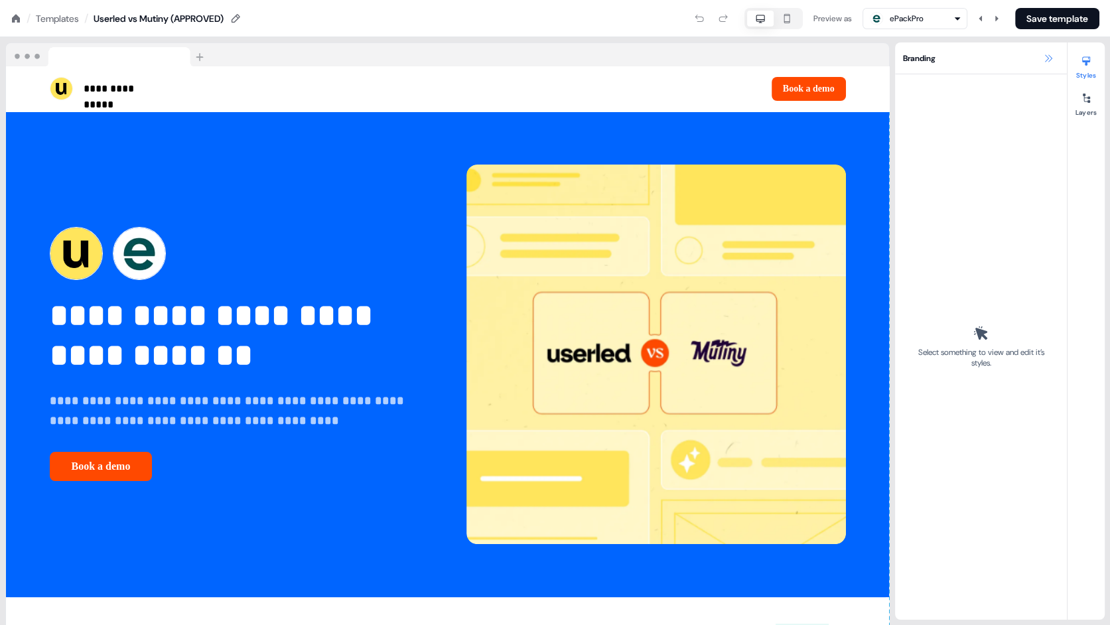
click at [1047, 60] on icon at bounding box center [1048, 58] width 11 height 11
click at [1049, 61] on icon at bounding box center [1048, 58] width 11 height 11
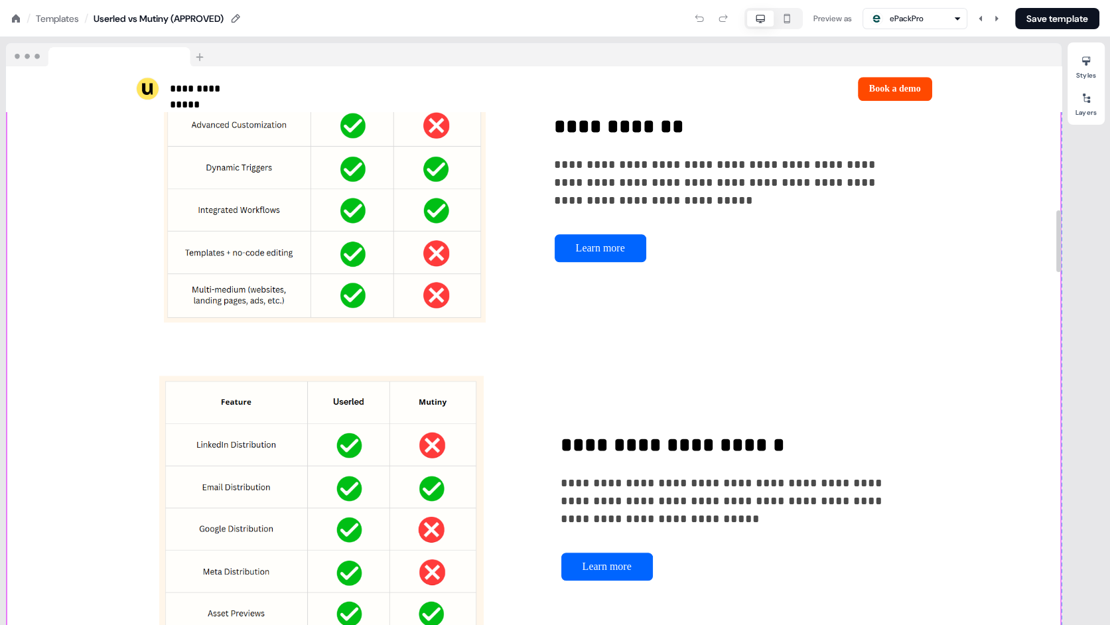
scroll to position [1295, 0]
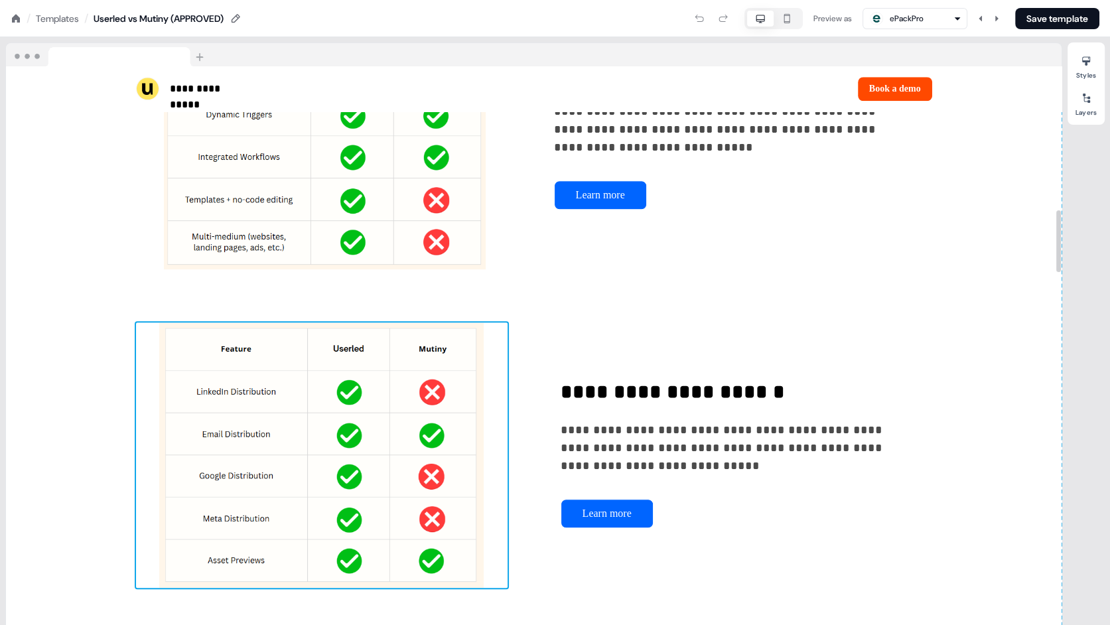
click at [419, 500] on img at bounding box center [321, 454] width 371 height 265
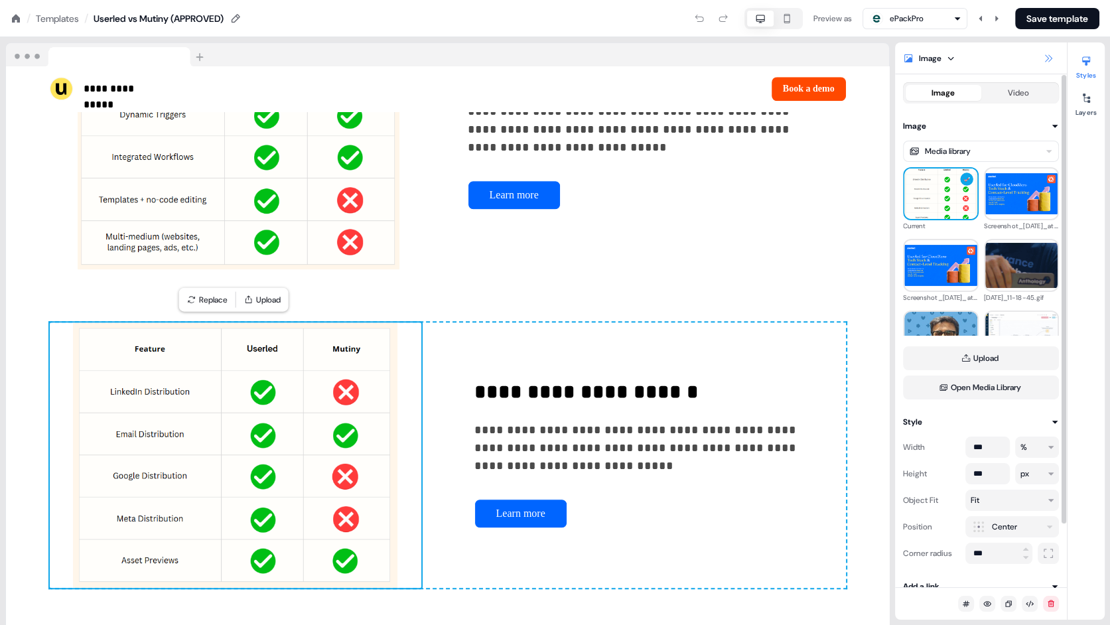
click at [1049, 60] on icon at bounding box center [1048, 58] width 11 height 11
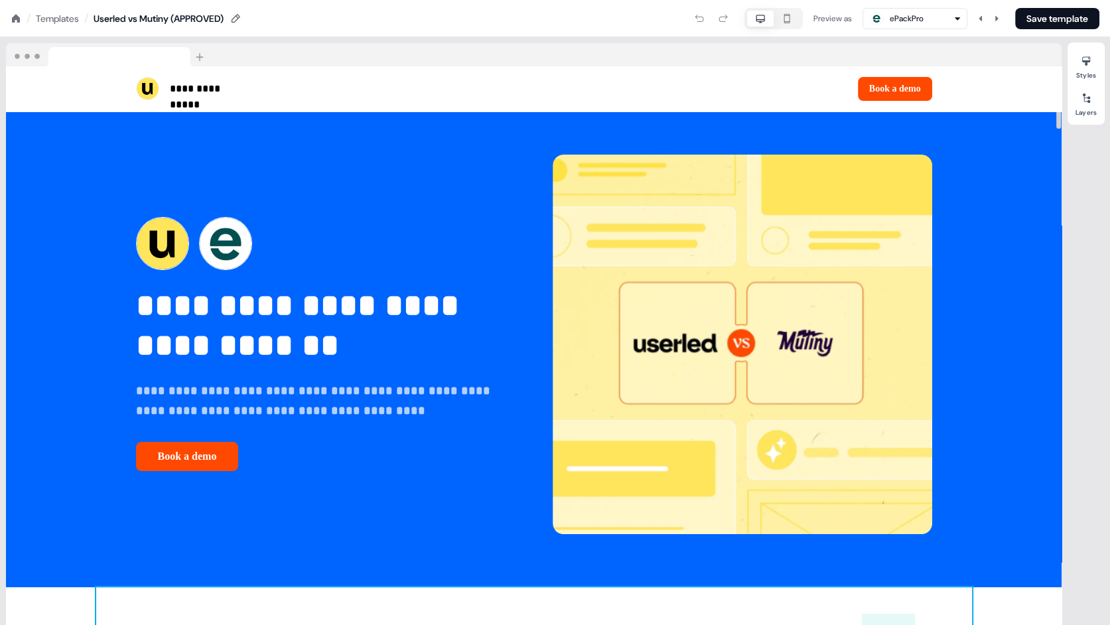
scroll to position [0, 0]
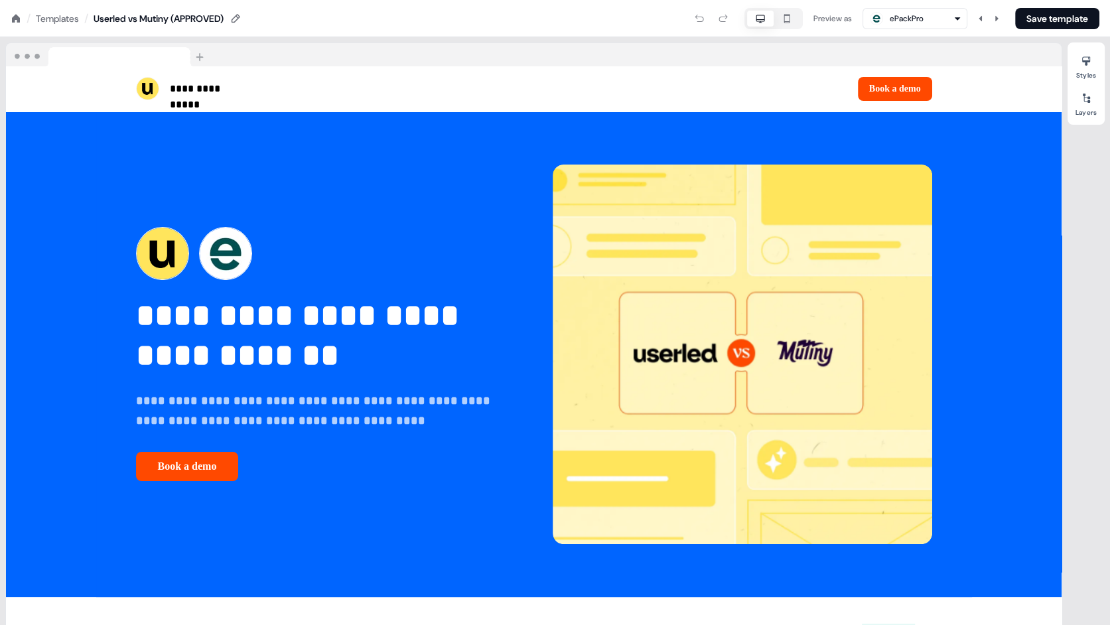
click at [49, 19] on div "Templates" at bounding box center [57, 18] width 43 height 13
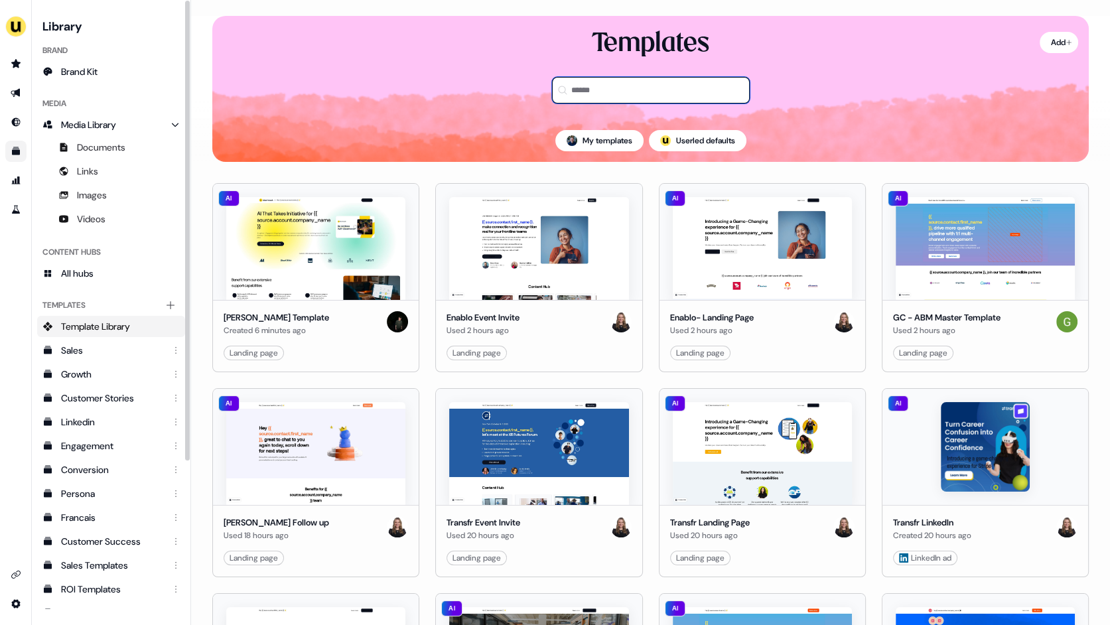
click at [593, 89] on input at bounding box center [651, 90] width 198 height 27
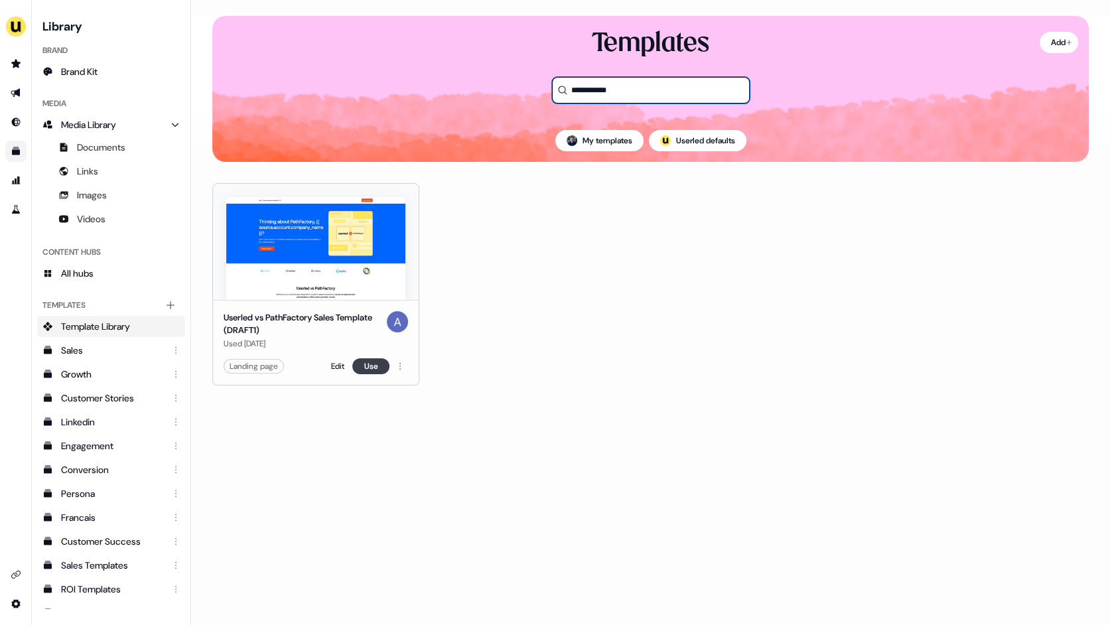
type input "**********"
click at [369, 369] on button "Use" at bounding box center [370, 366] width 37 height 16
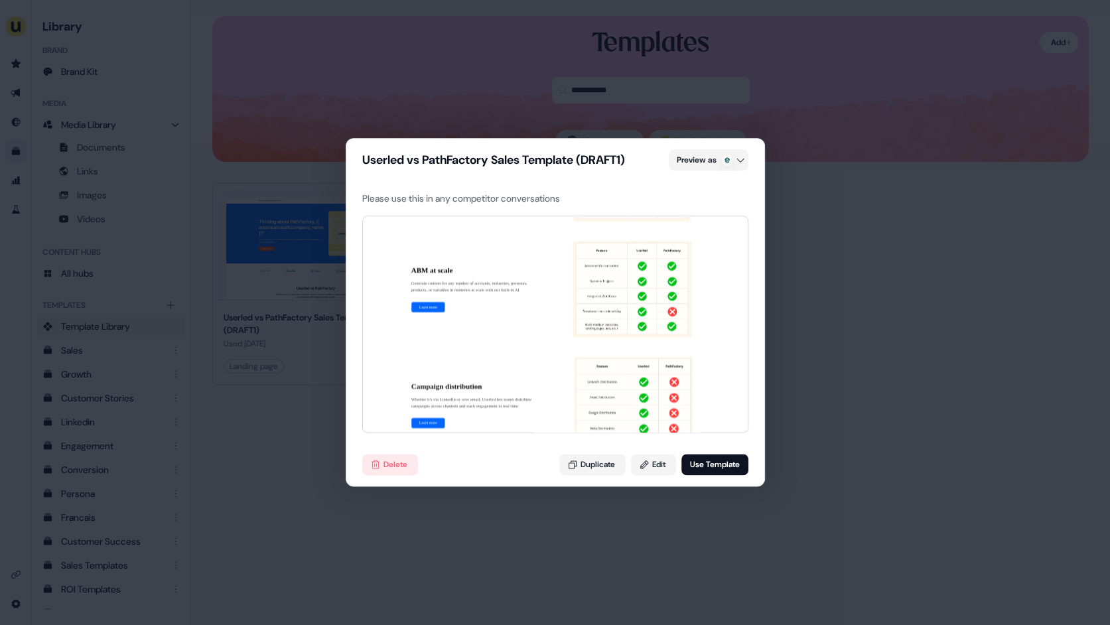
scroll to position [1130, 0]
click at [660, 469] on button "Edit" at bounding box center [653, 464] width 45 height 21
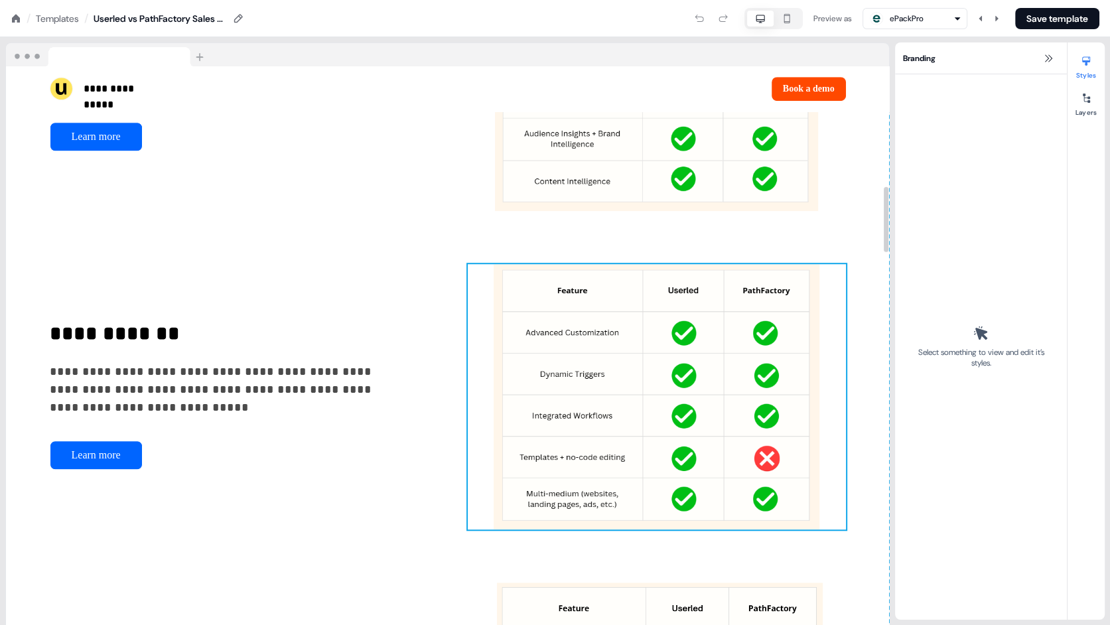
scroll to position [1029, 0]
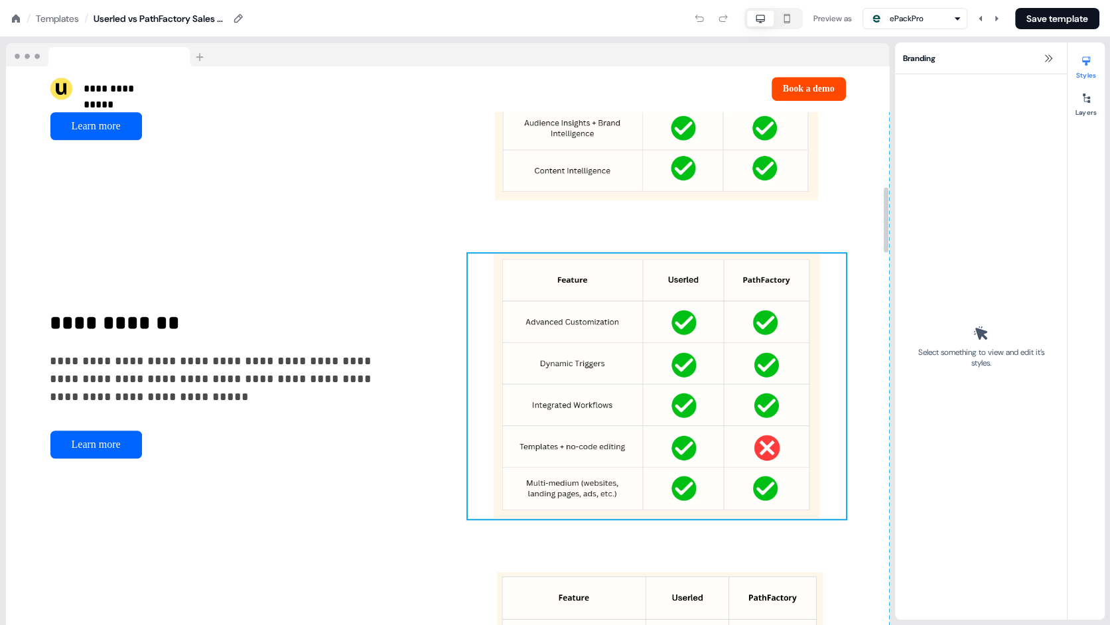
click at [647, 378] on img at bounding box center [657, 385] width 378 height 265
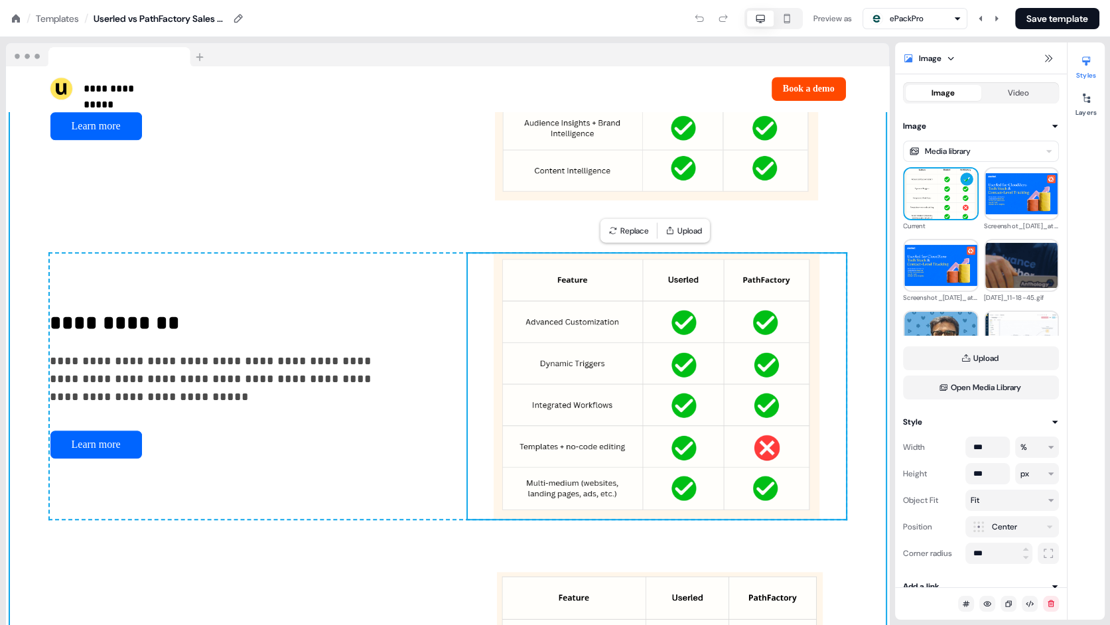
click at [866, 441] on div "**********" at bounding box center [447, 575] width 875 height 1798
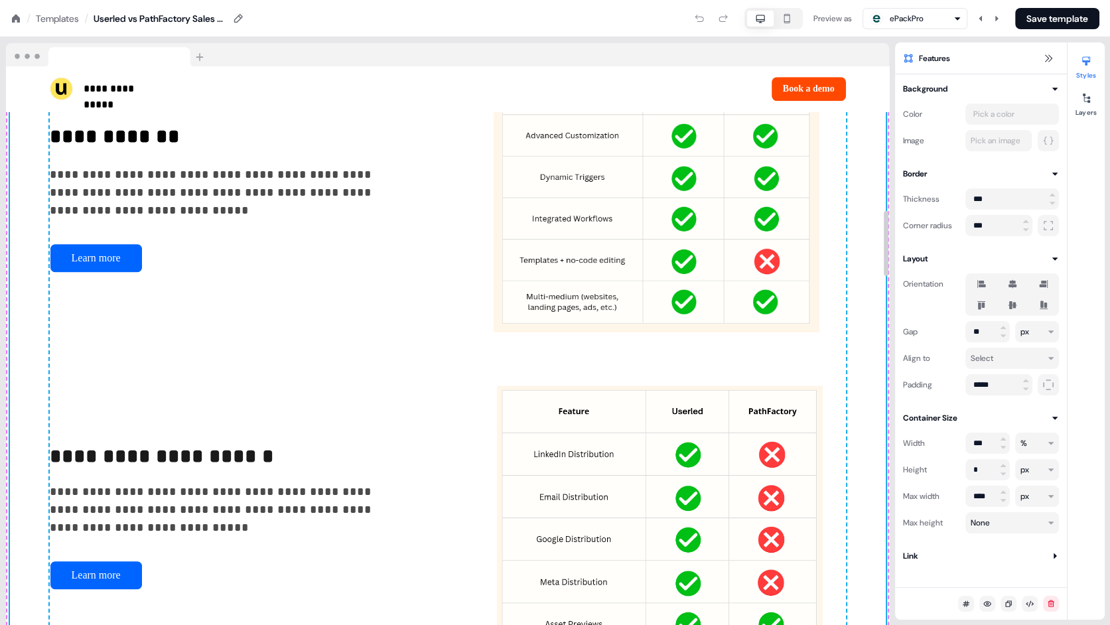
scroll to position [1299, 0]
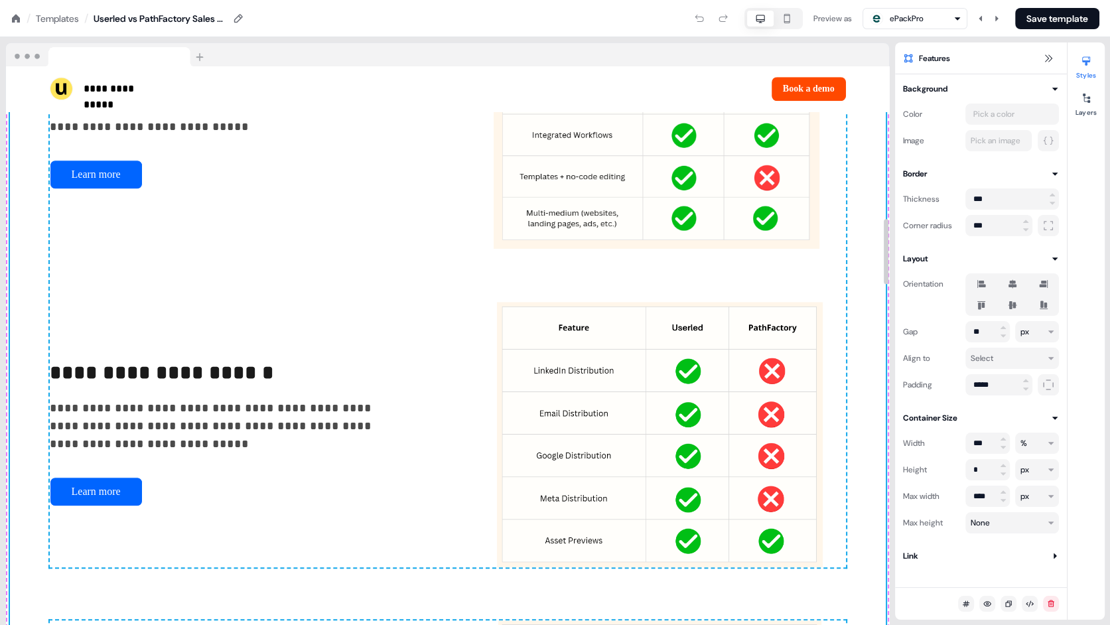
click at [867, 409] on div "**********" at bounding box center [447, 305] width 875 height 1798
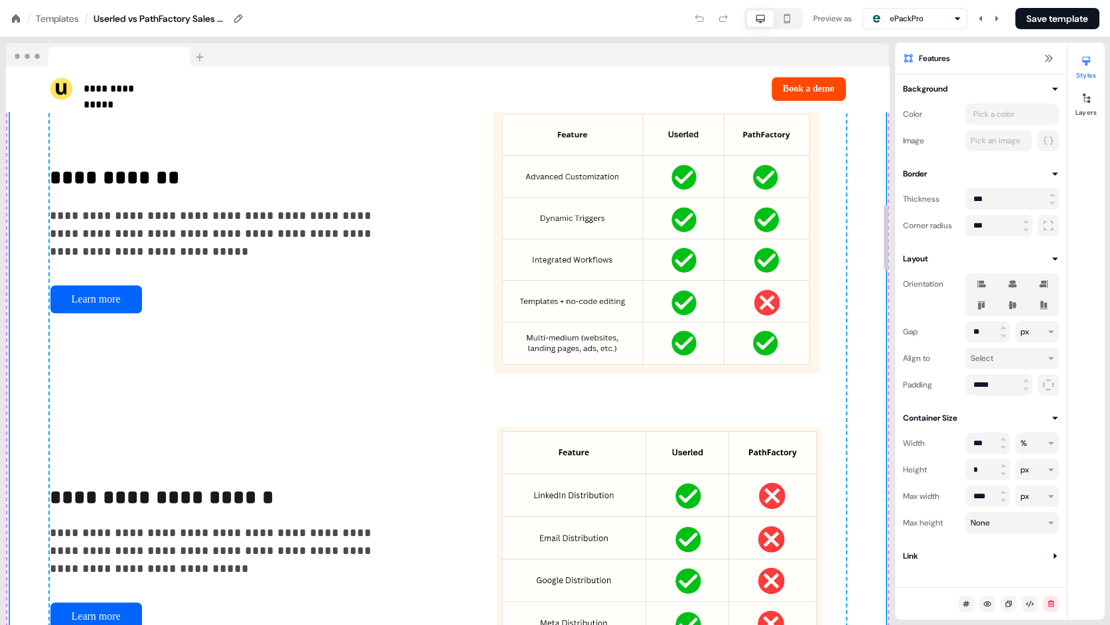
scroll to position [1173, 0]
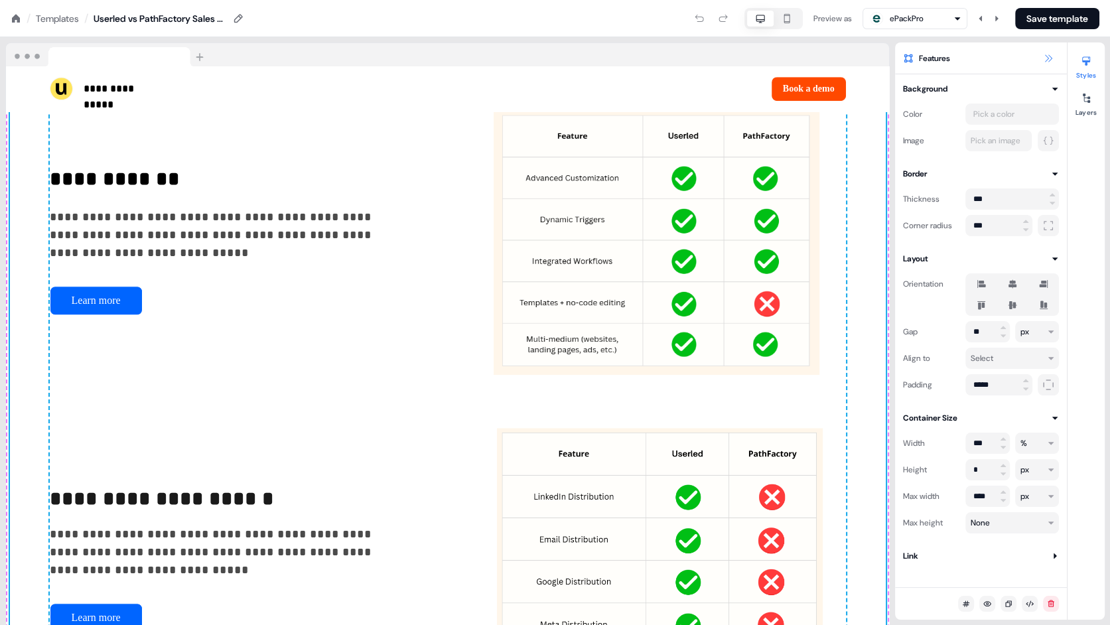
click at [1047, 60] on icon at bounding box center [1048, 58] width 11 height 11
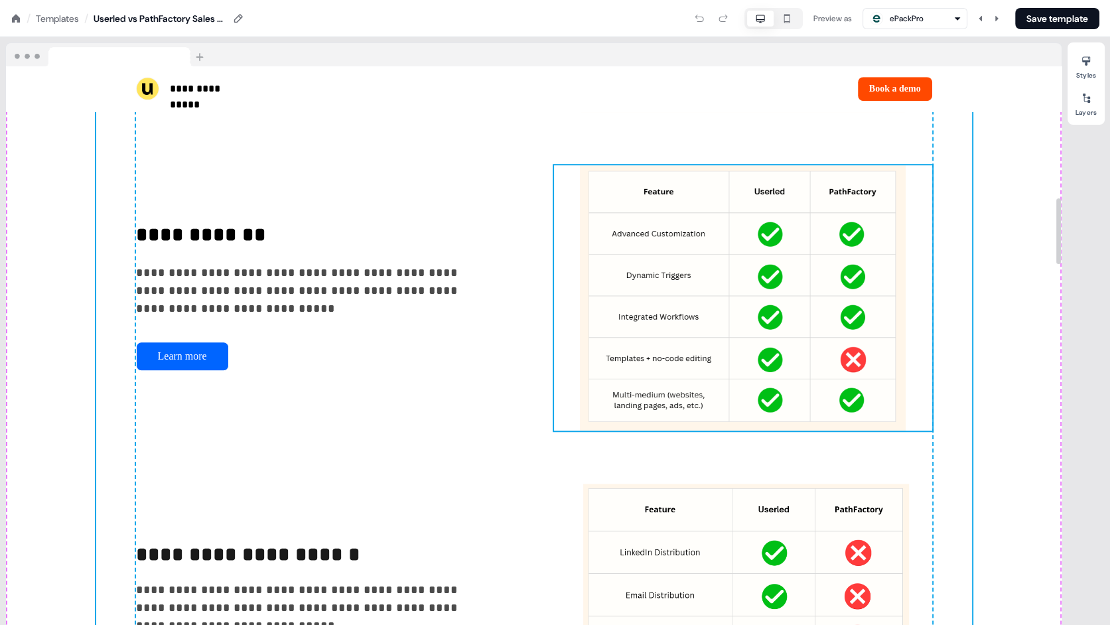
scroll to position [1116, 0]
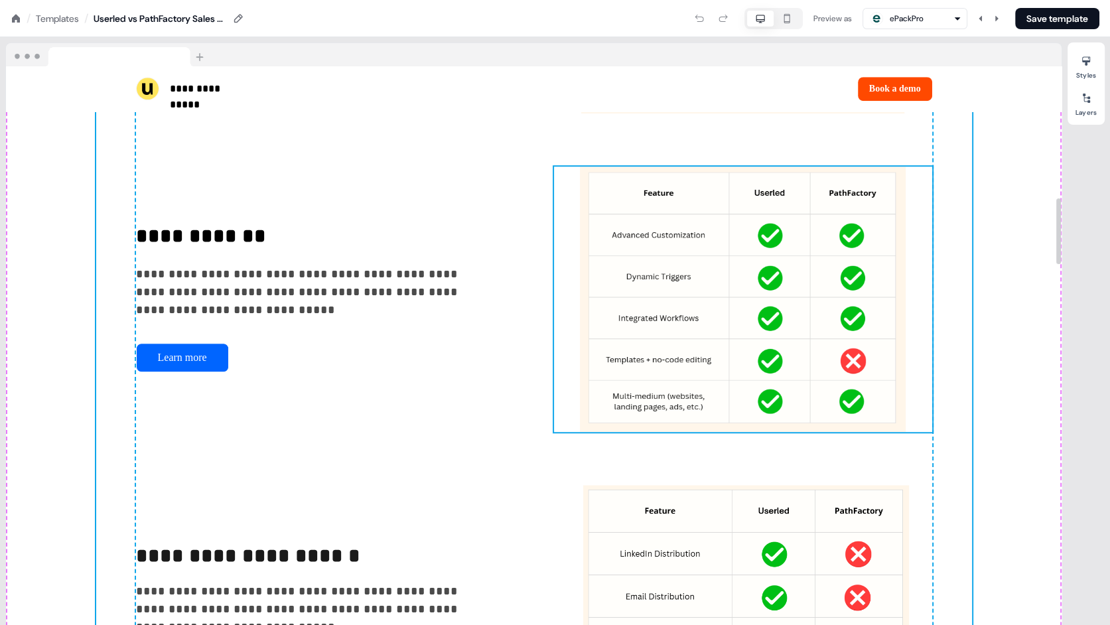
click at [781, 287] on img at bounding box center [743, 298] width 378 height 265
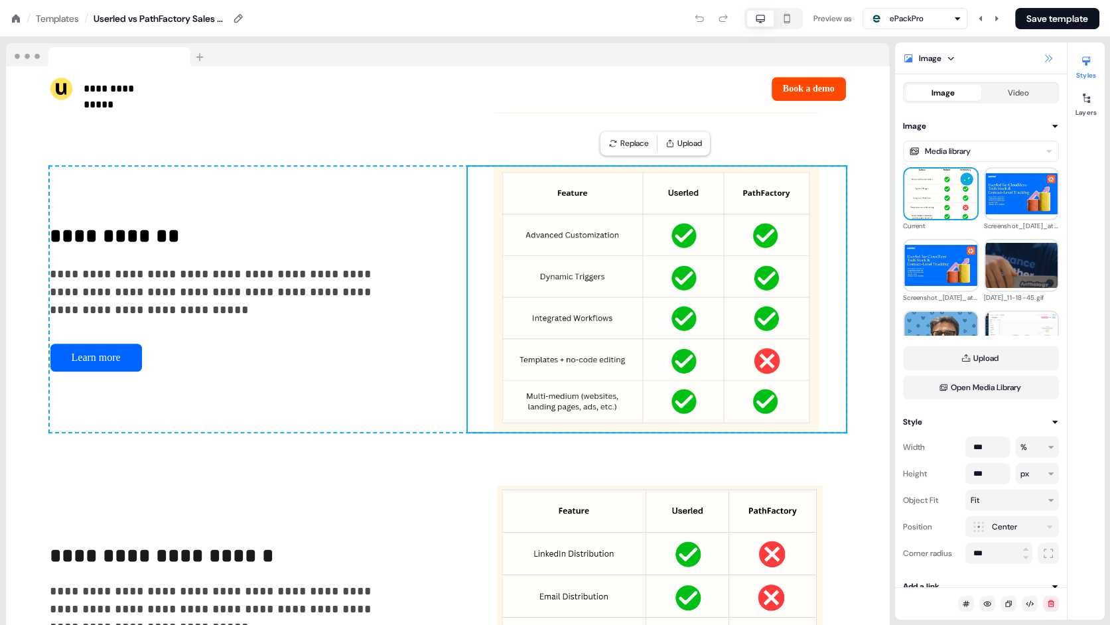
click at [1047, 62] on icon at bounding box center [1048, 58] width 11 height 11
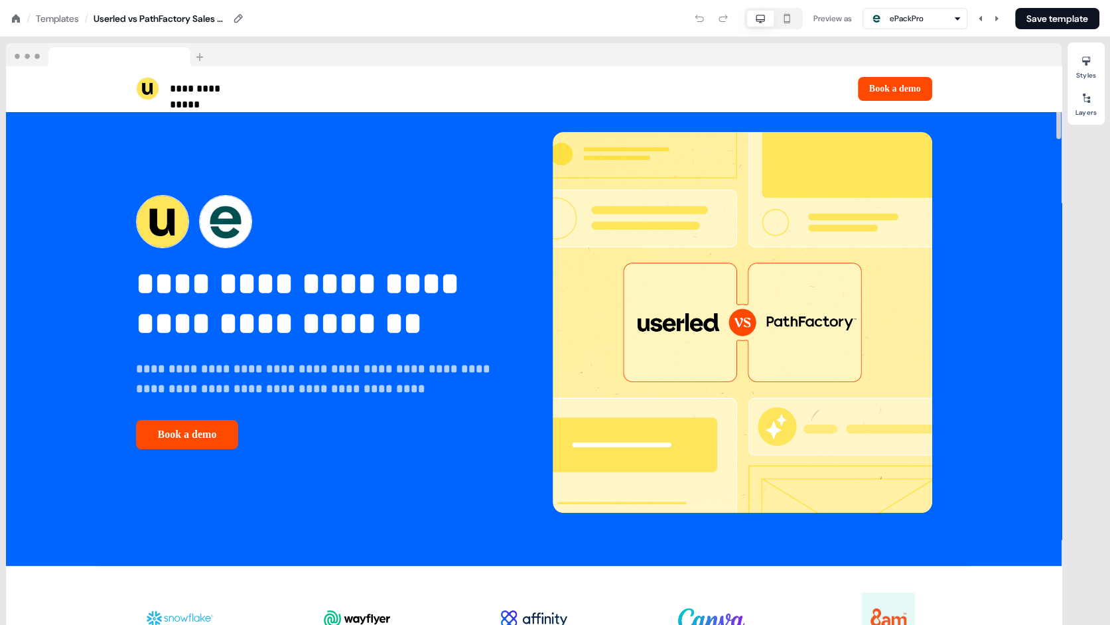
scroll to position [0, 0]
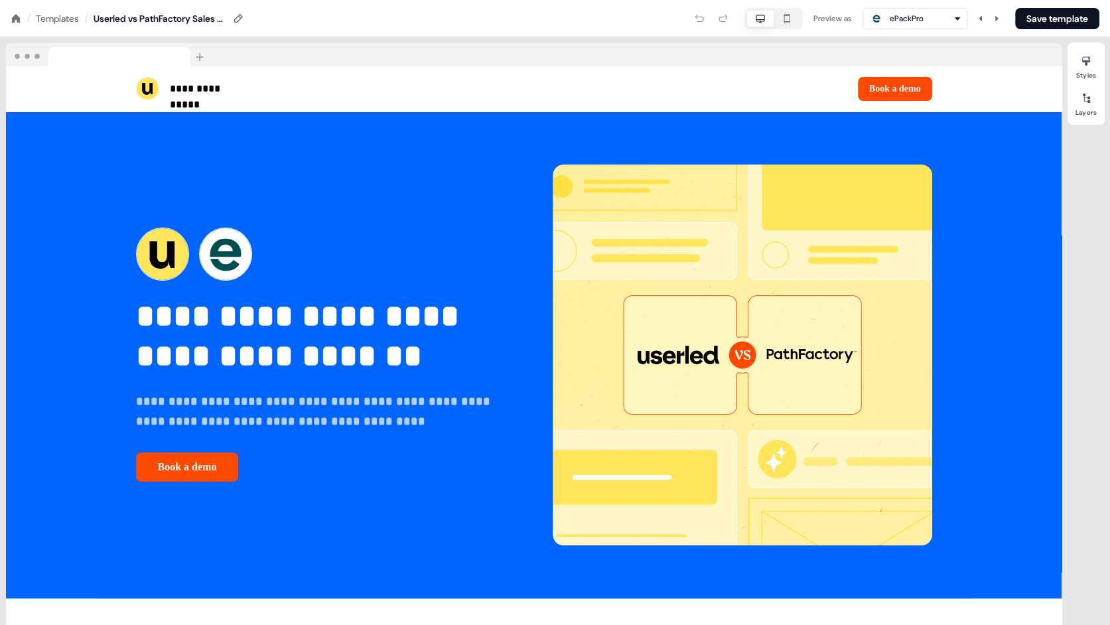
click at [46, 20] on div "Templates" at bounding box center [57, 18] width 43 height 13
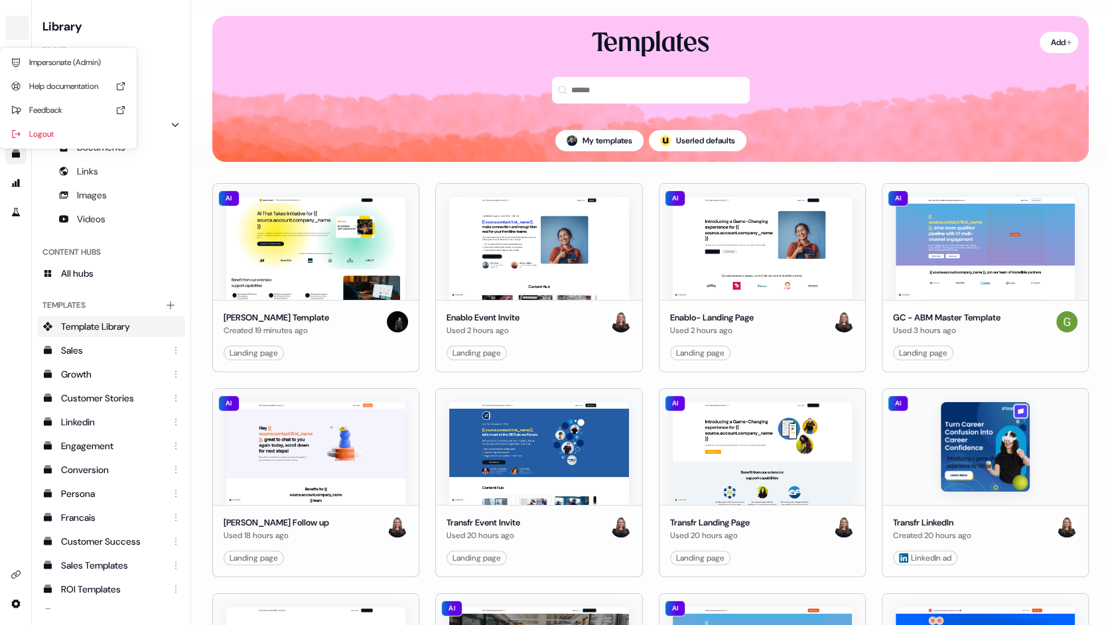
click at [194, 194] on div "Impersonate (Admin) Help documentation Feedback Logout Library Brand Brand Kit …" at bounding box center [555, 312] width 1110 height 625
